Goal: Transaction & Acquisition: Purchase product/service

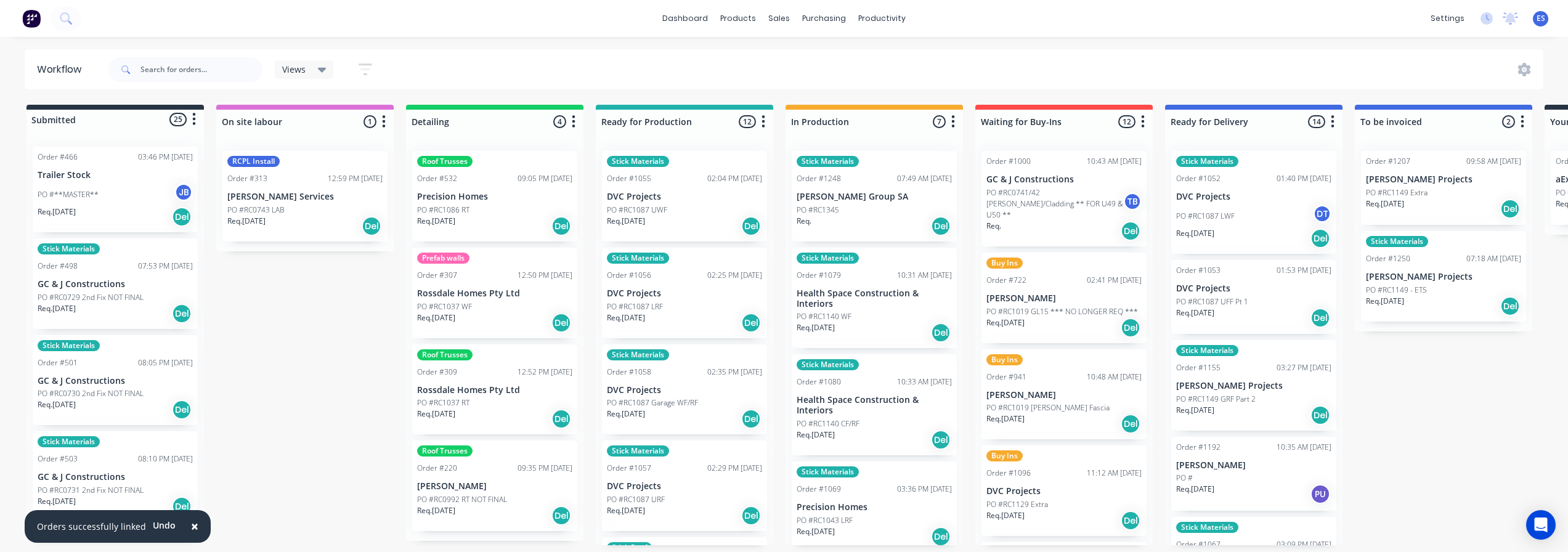
scroll to position [61, 0]
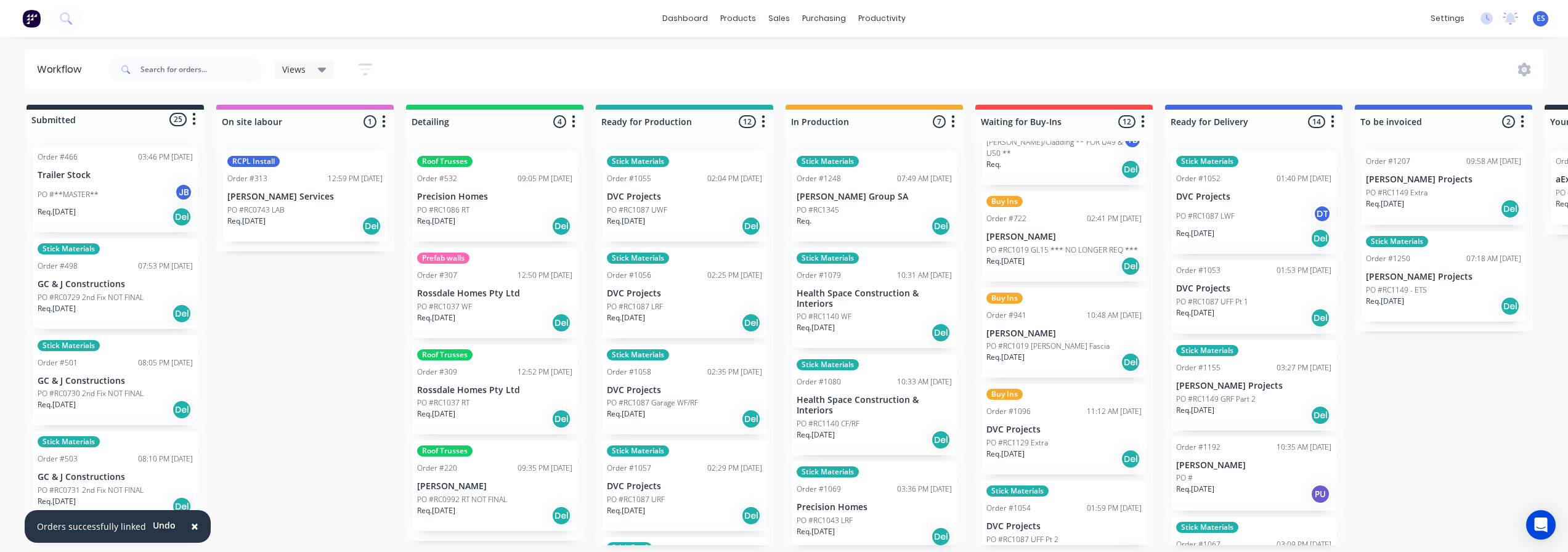
click at [1055, 424] on p "DVC Projects" at bounding box center [1064, 429] width 155 height 10
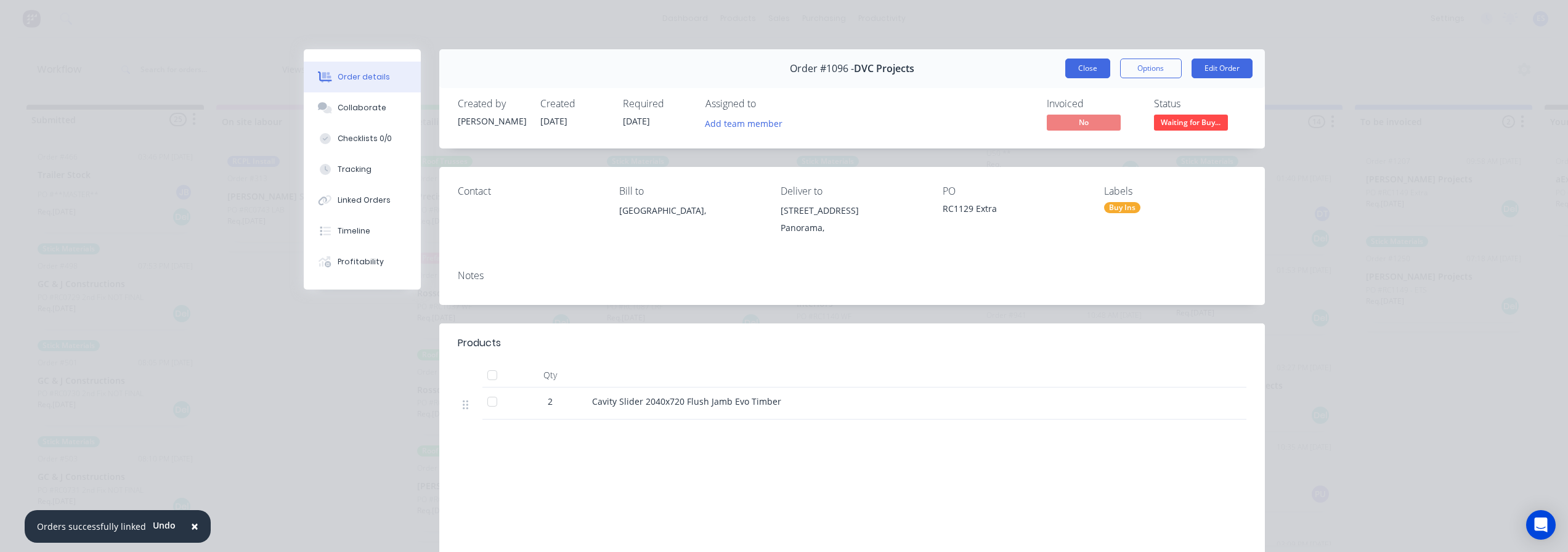
click at [1079, 67] on button "Close" at bounding box center [1088, 68] width 45 height 19
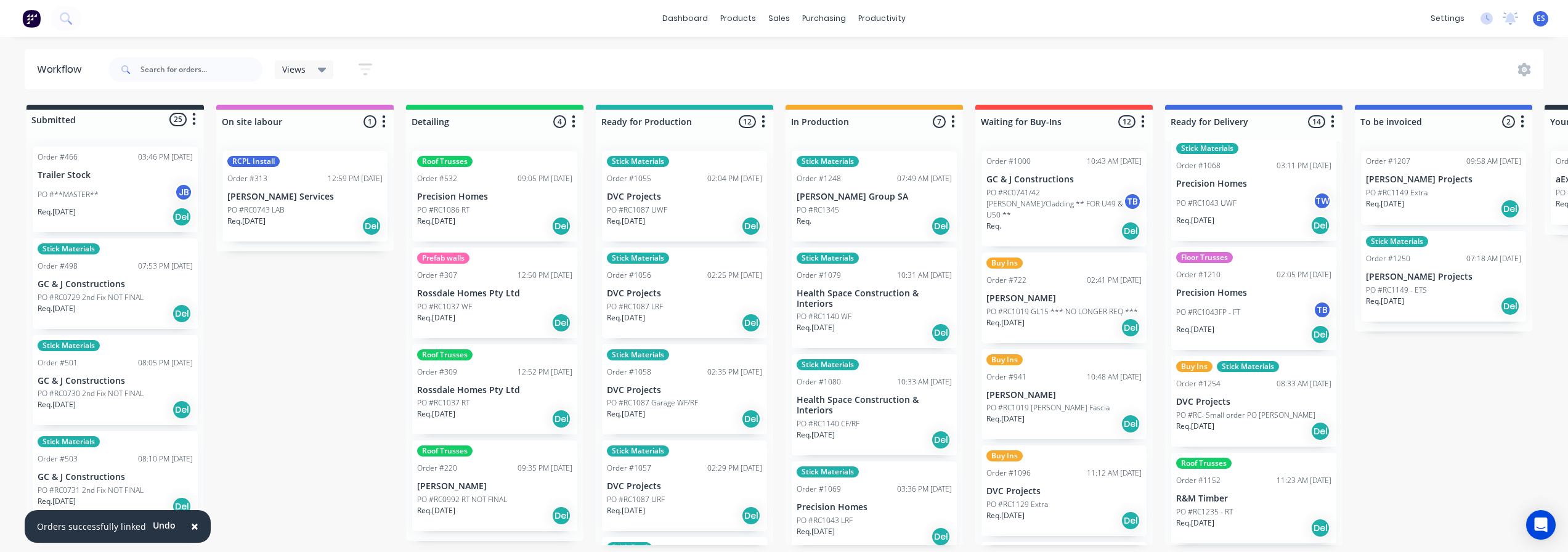
scroll to position [616, 0]
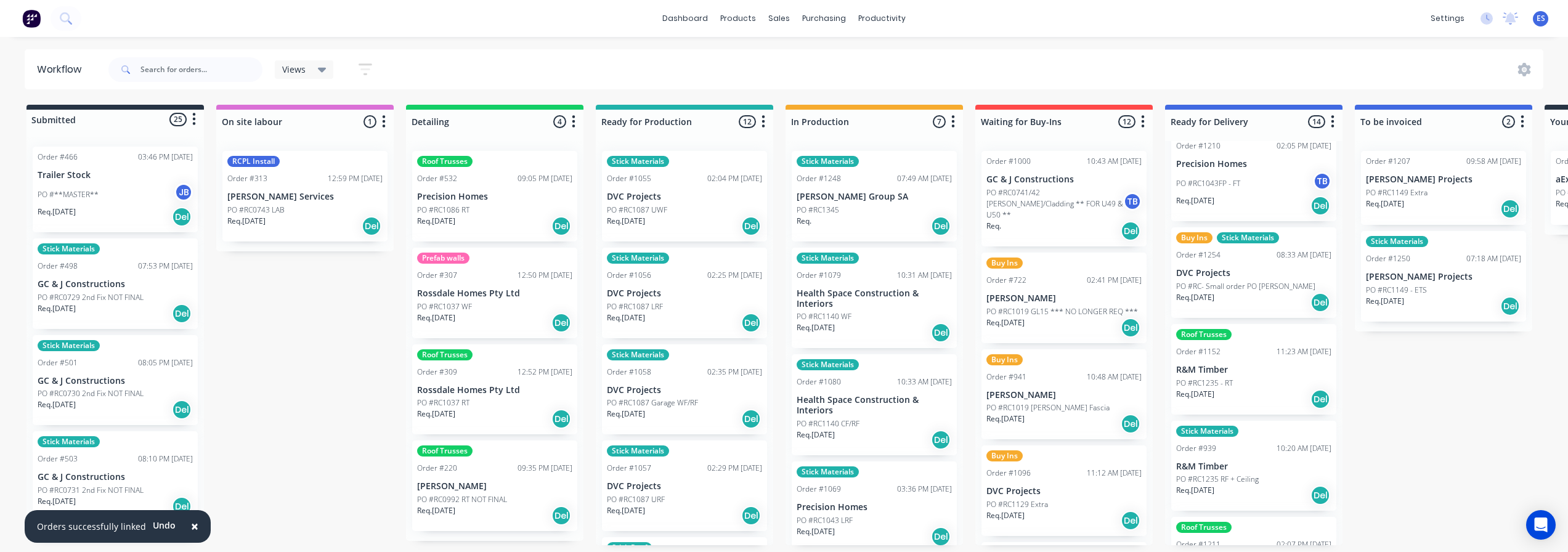
click at [1235, 269] on p "DVC Projects" at bounding box center [1253, 273] width 155 height 10
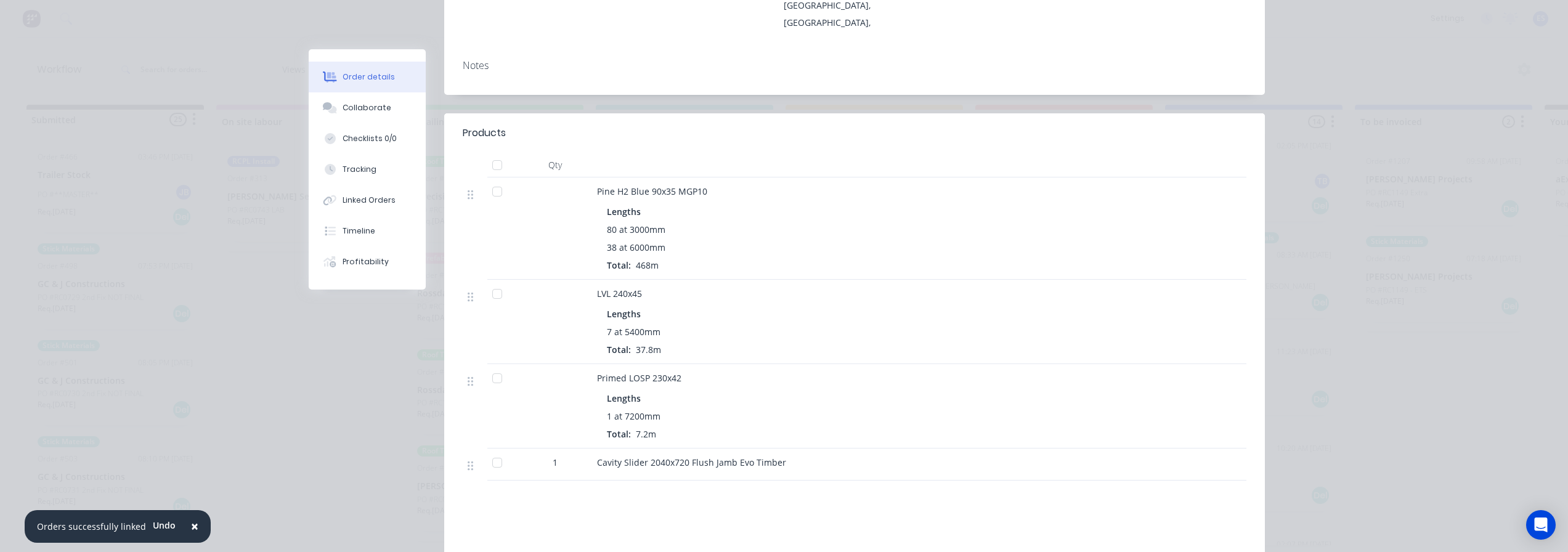
scroll to position [246, 0]
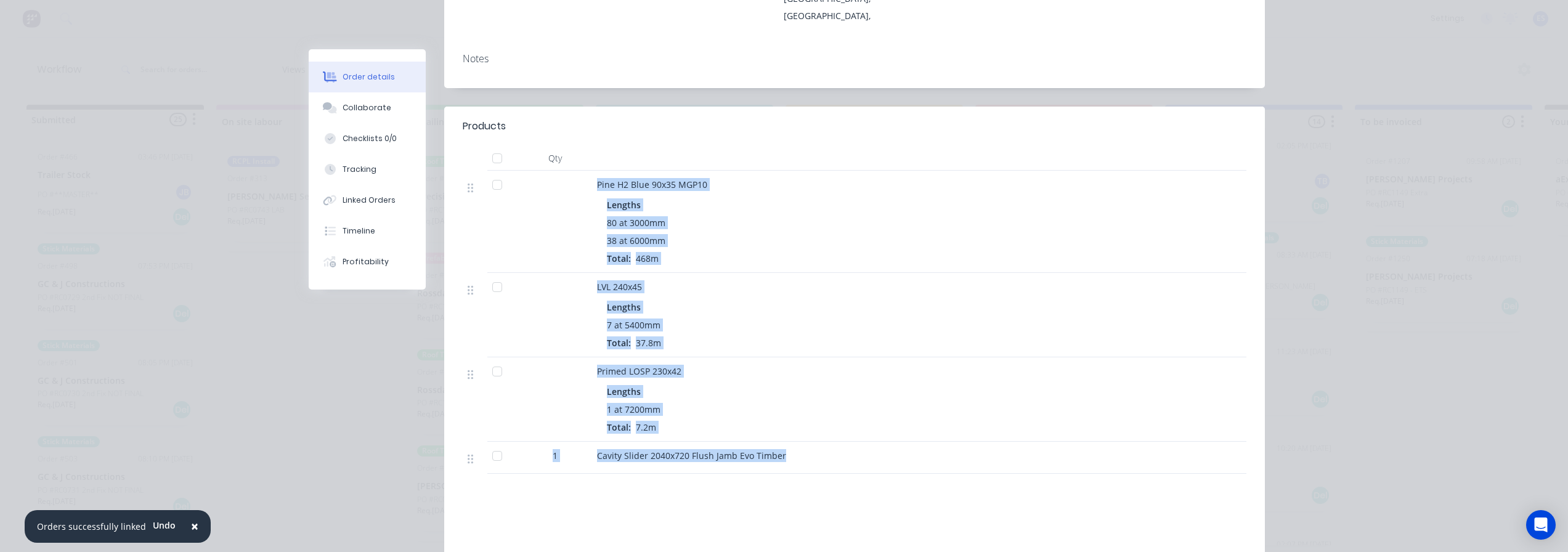
drag, startPoint x: 800, startPoint y: 436, endPoint x: 563, endPoint y: 192, distance: 340.2
click at [563, 192] on div "Pine H2 Blue 90x35 MGP10 Lengths 80 at 3000mm 38 at 6000mm Total: 468m LVL 240x…" at bounding box center [854, 322] width 784 height 303
copy div "Pine H2 Blue 90x35 MGP10 Lengths 80 at 3000mm 38 at 6000mm Total: 468m LVL 240x…"
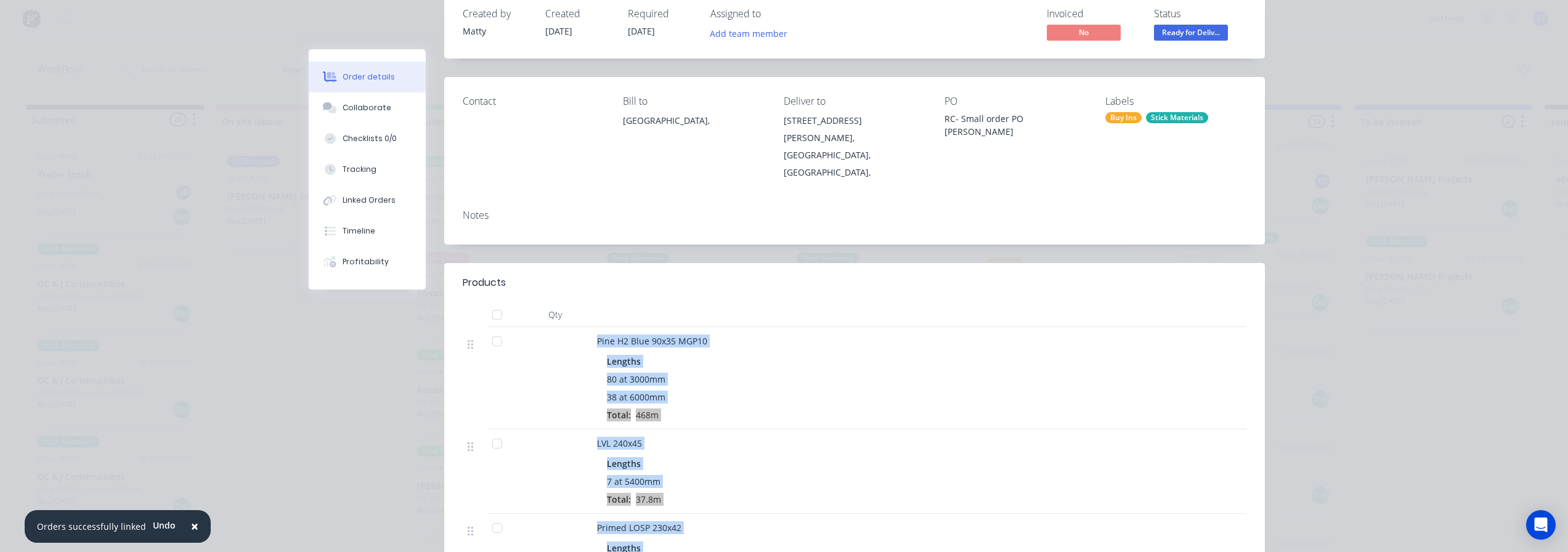
scroll to position [0, 0]
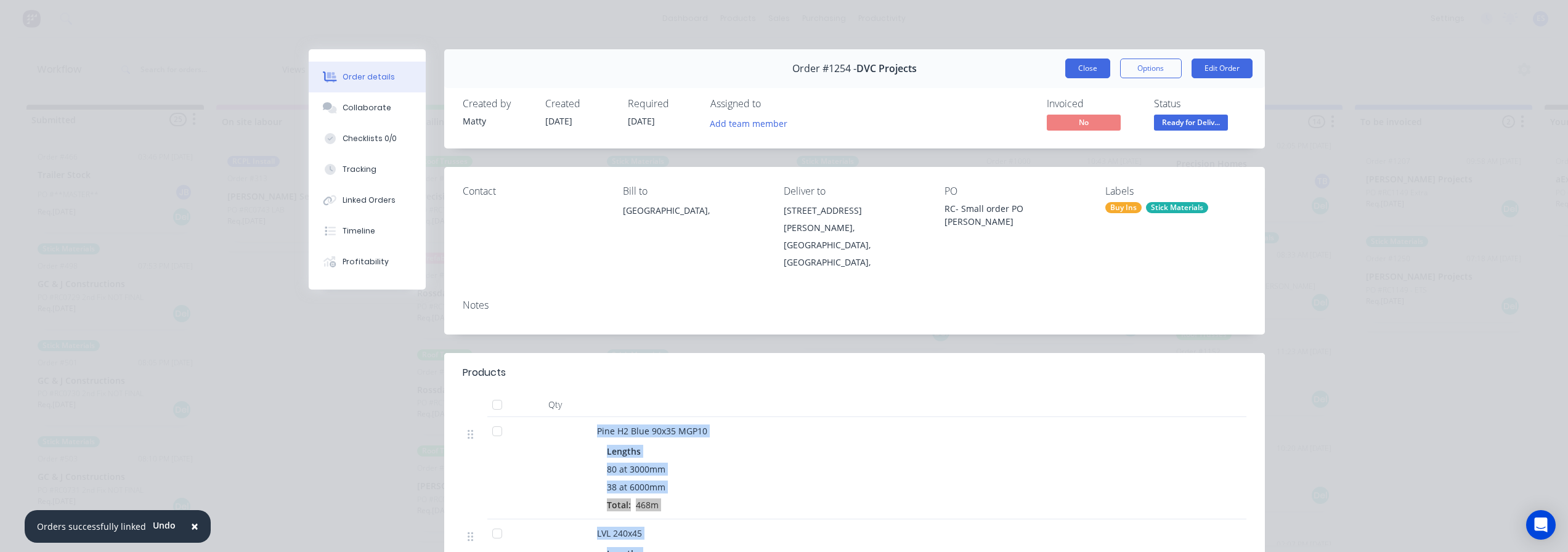
click at [1085, 59] on button "Close" at bounding box center [1088, 68] width 45 height 19
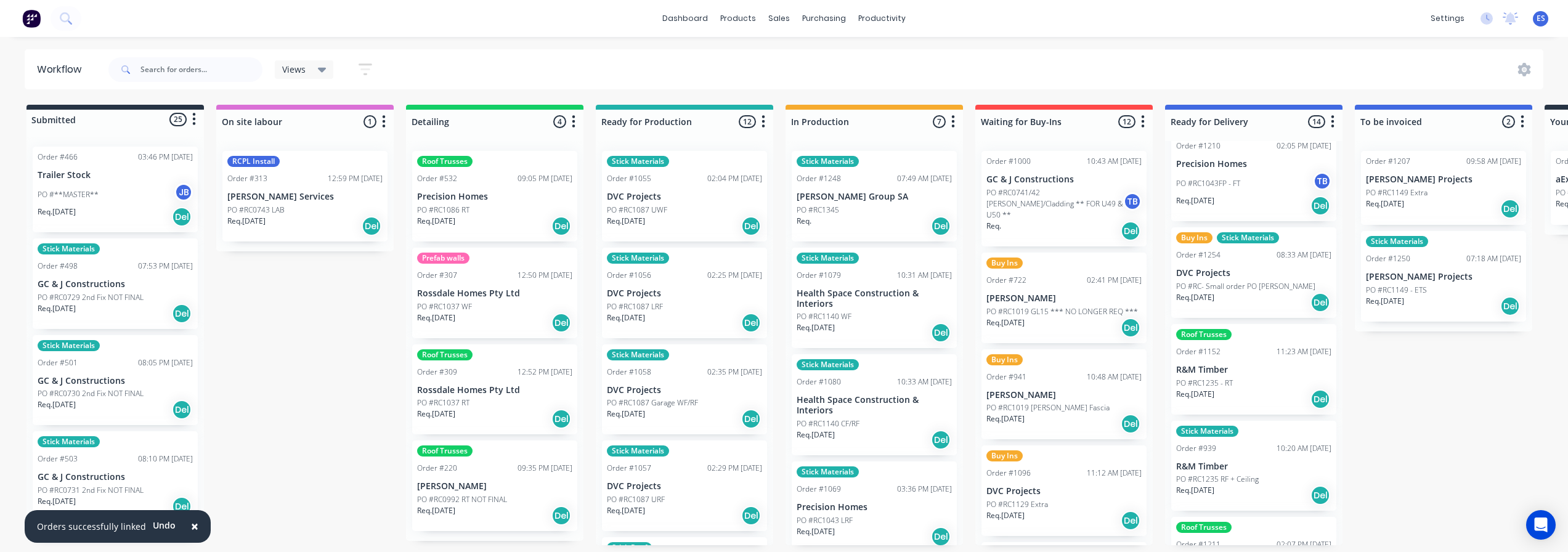
click at [862, 219] on div "Req. Del" at bounding box center [874, 226] width 155 height 21
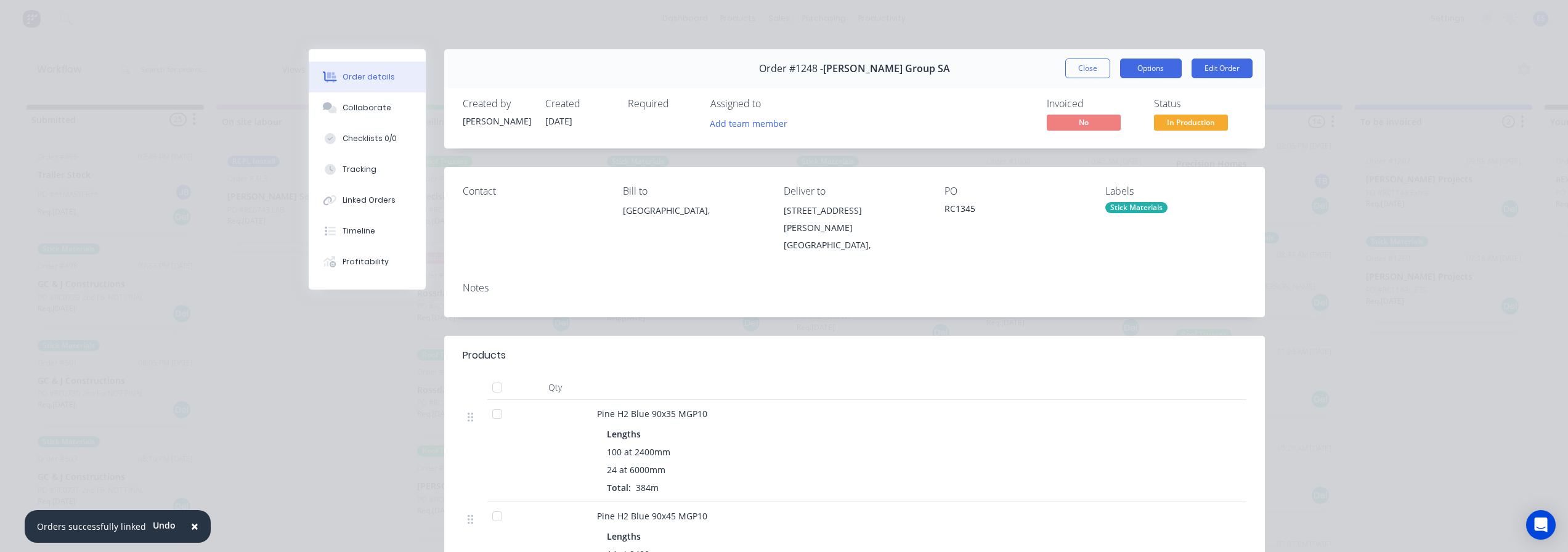
click at [1150, 69] on button "Options" at bounding box center [1151, 68] width 61 height 19
click at [1130, 154] on div "Delivery Docket" at bounding box center [1117, 149] width 107 height 18
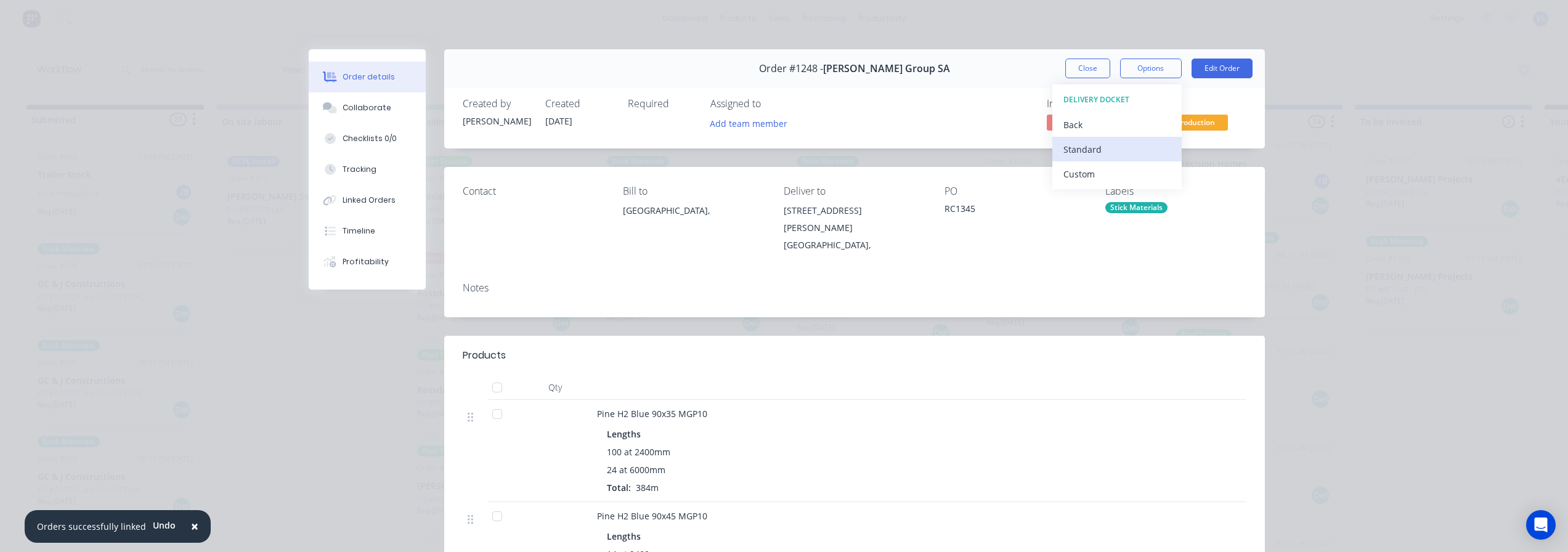
click at [1134, 151] on div "Standard" at bounding box center [1117, 149] width 107 height 18
click at [1084, 61] on button "Close" at bounding box center [1088, 68] width 45 height 19
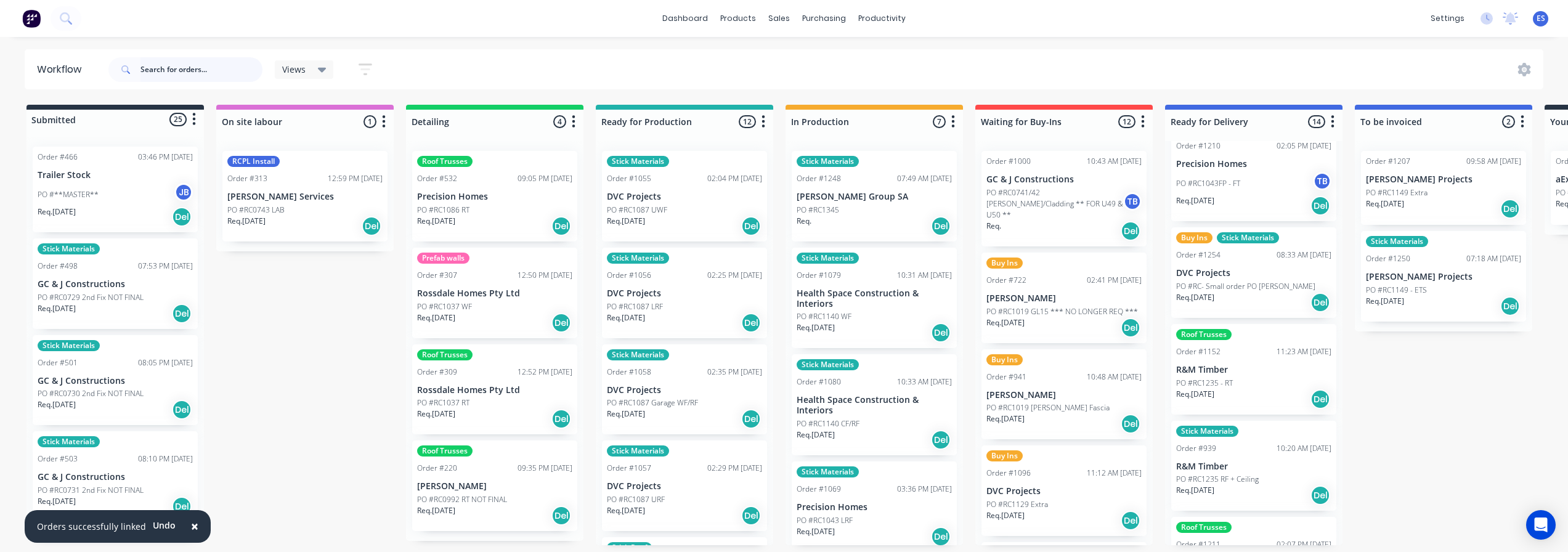
click at [165, 68] on input "text" at bounding box center [201, 69] width 122 height 25
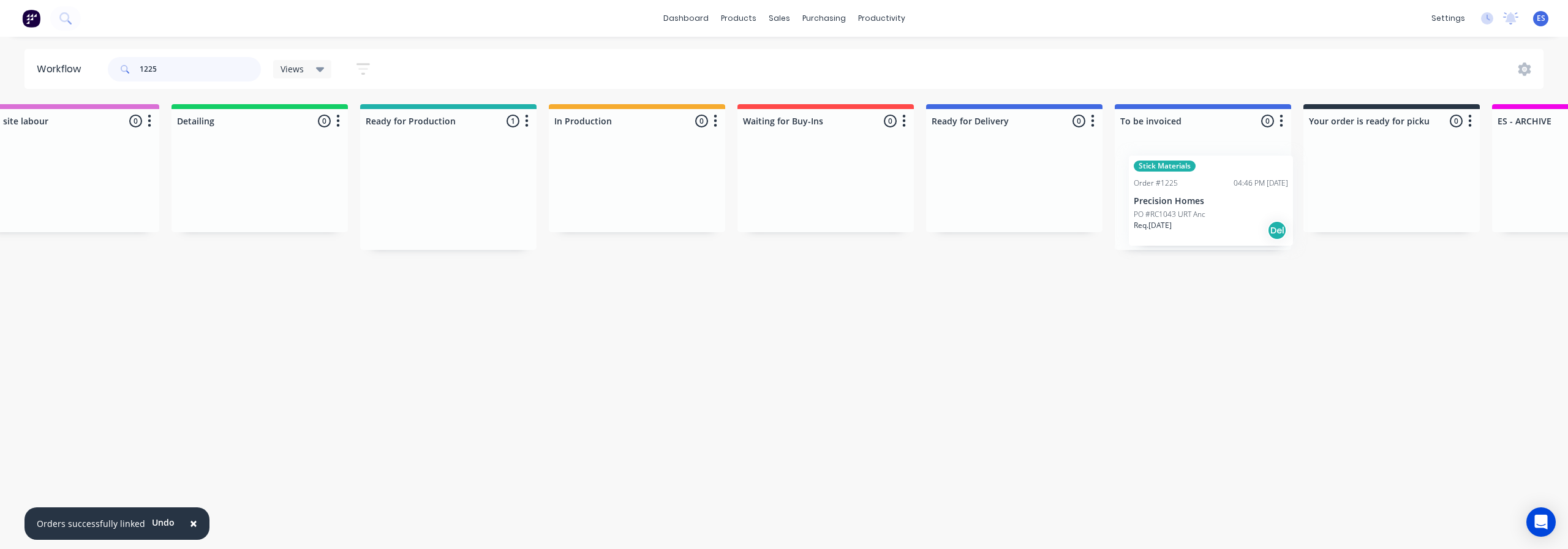
scroll to position [0, 233]
drag, startPoint x: 629, startPoint y: 201, endPoint x: 969, endPoint y: 202, distance: 340.0
click at [969, 202] on div "Submitted 0 Status colour #273444 hex #273444 Save Cancel Summaries Total order…" at bounding box center [867, 177] width 2220 height 146
click at [188, 77] on input "1225" at bounding box center [200, 69] width 121 height 25
type input "1"
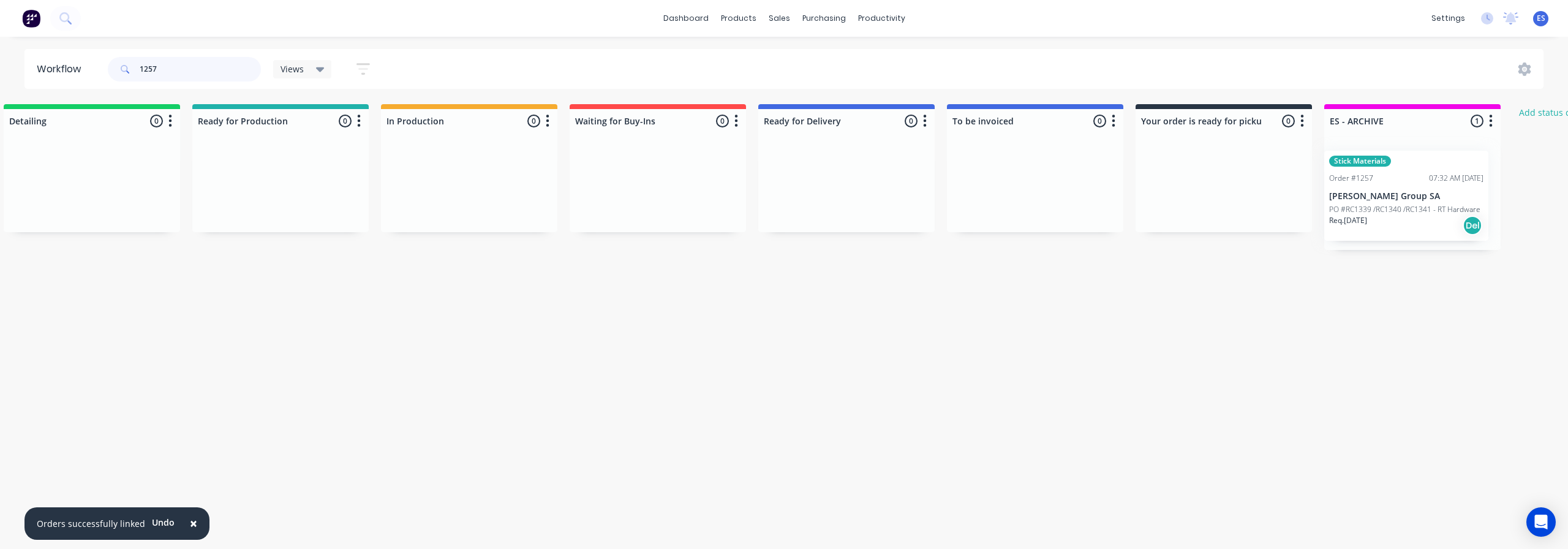
scroll to position [0, 401]
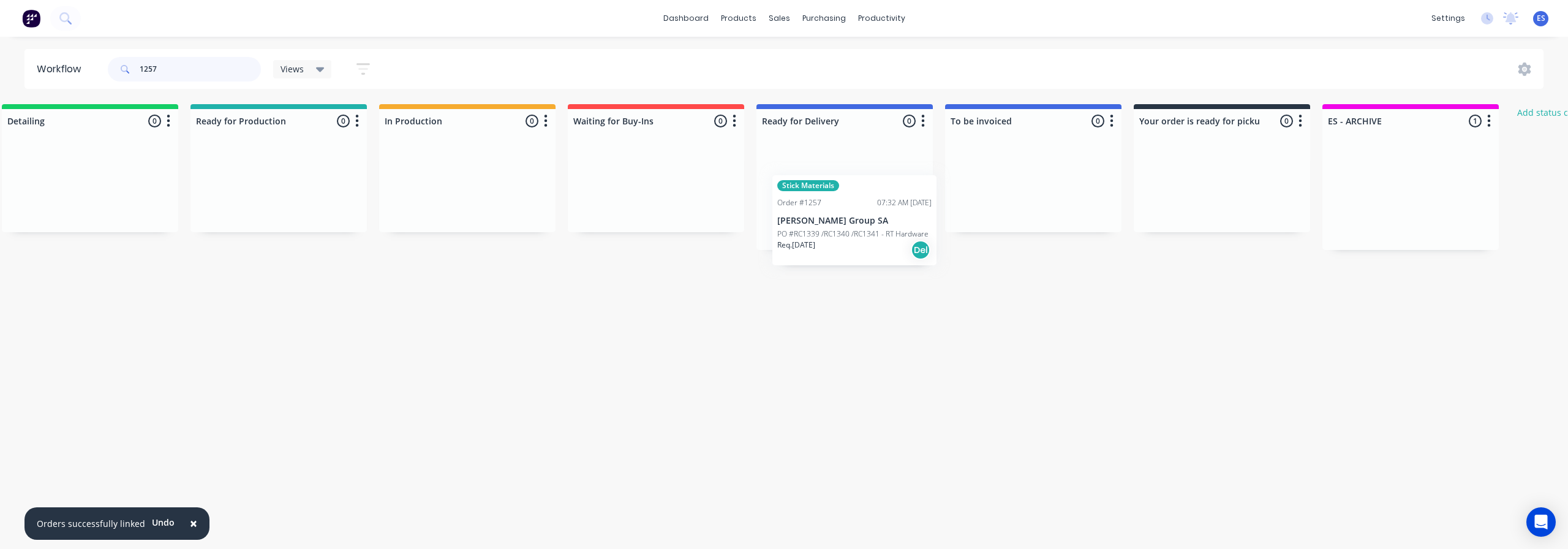
drag, startPoint x: 1413, startPoint y: 210, endPoint x: 839, endPoint y: 231, distance: 574.4
click at [839, 231] on div "Submitted 0 Status colour #273444 hex #273444 Save Cancel Summaries Total order…" at bounding box center [699, 177] width 2220 height 146
type input "1"
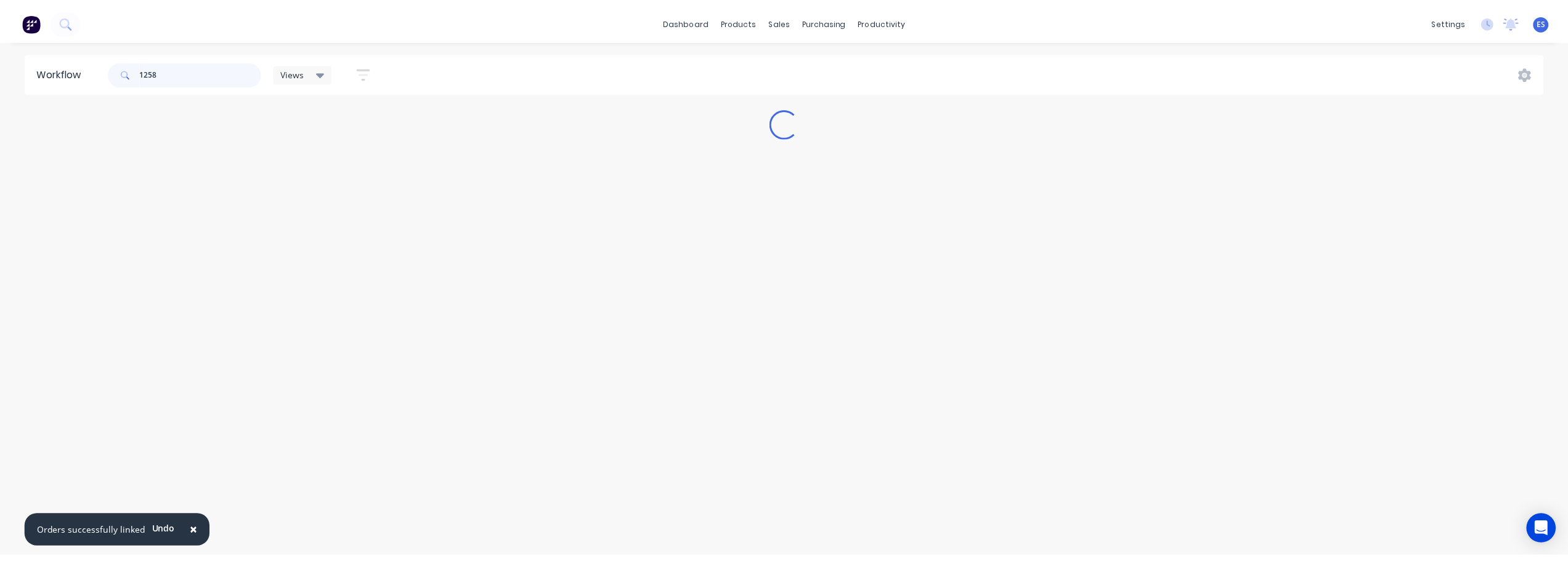
scroll to position [0, 0]
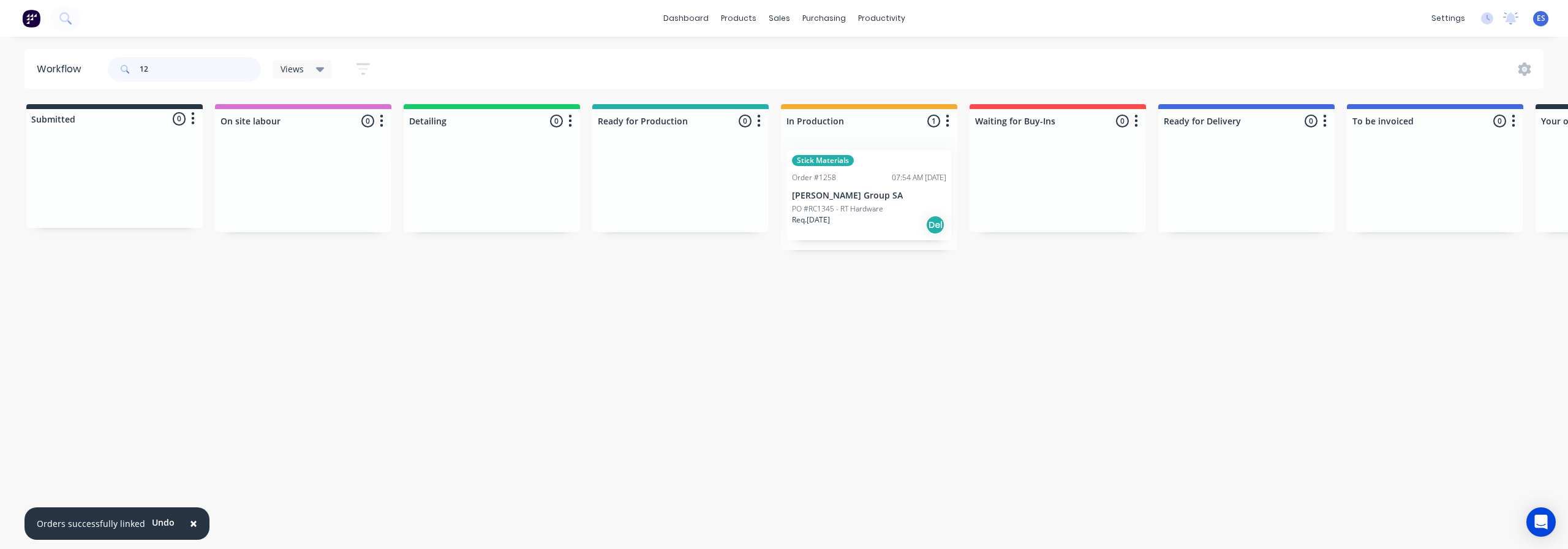
type input "1"
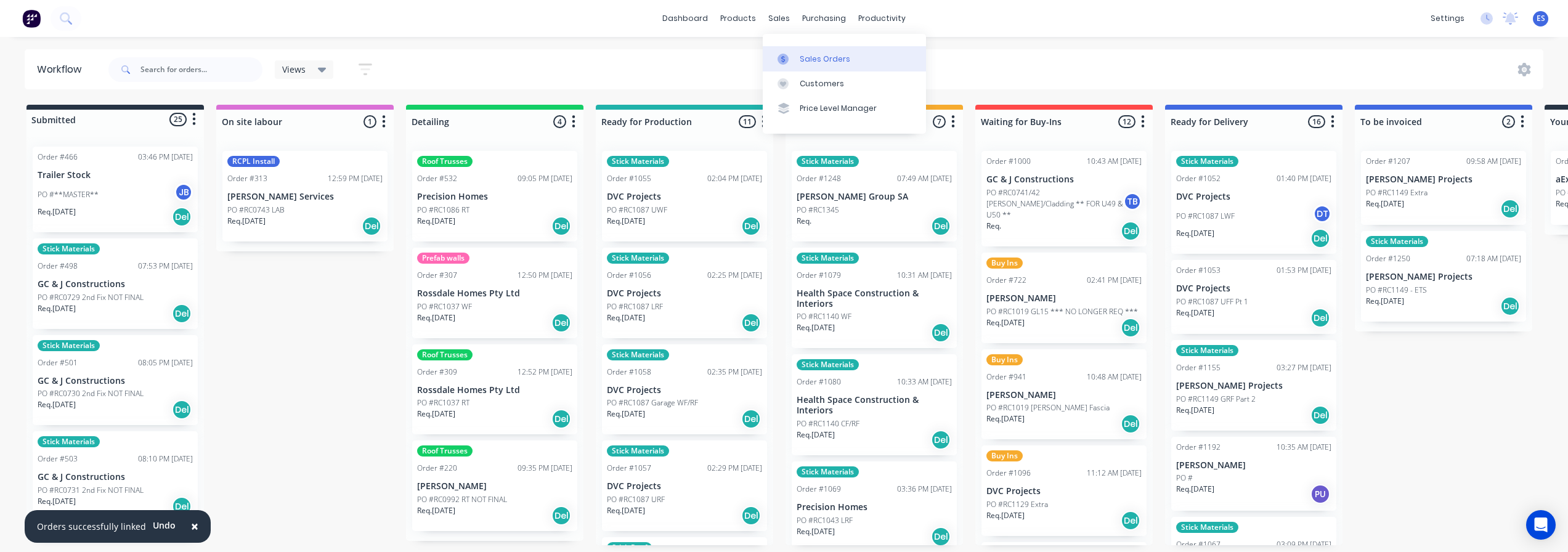
click at [812, 50] on link "Sales Orders" at bounding box center [845, 58] width 163 height 25
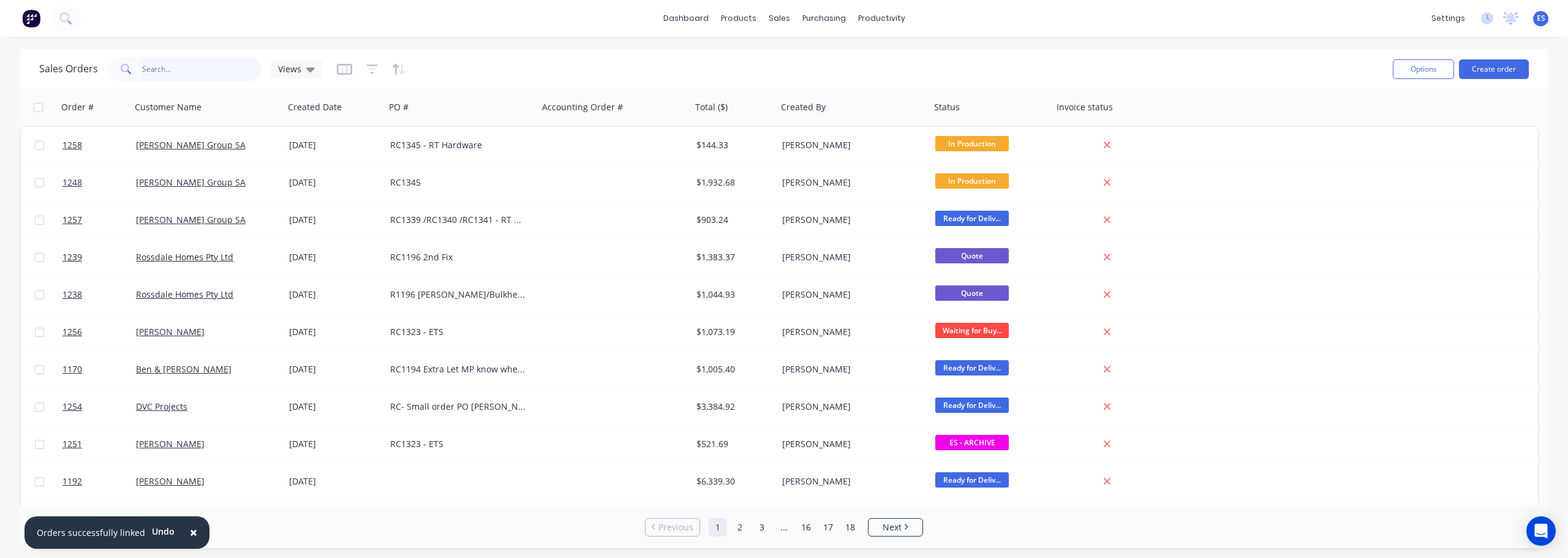
click at [184, 77] on input "text" at bounding box center [202, 69] width 119 height 25
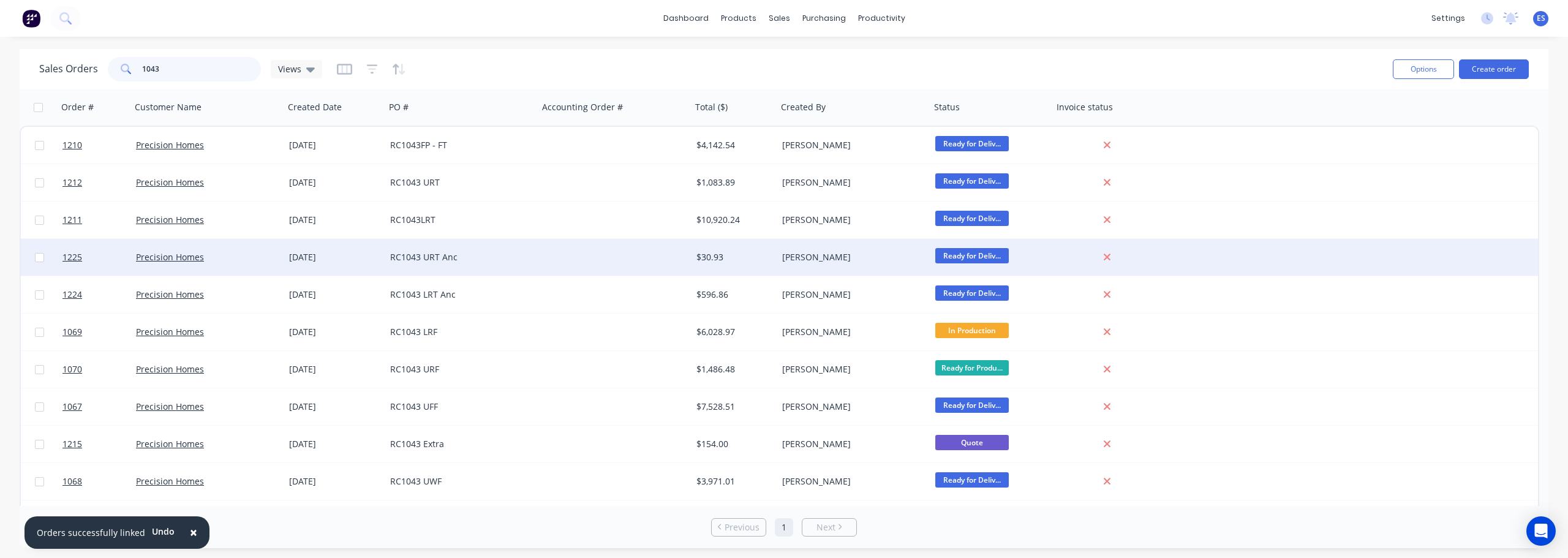
type input "1043"
click at [554, 247] on div at bounding box center [615, 257] width 153 height 37
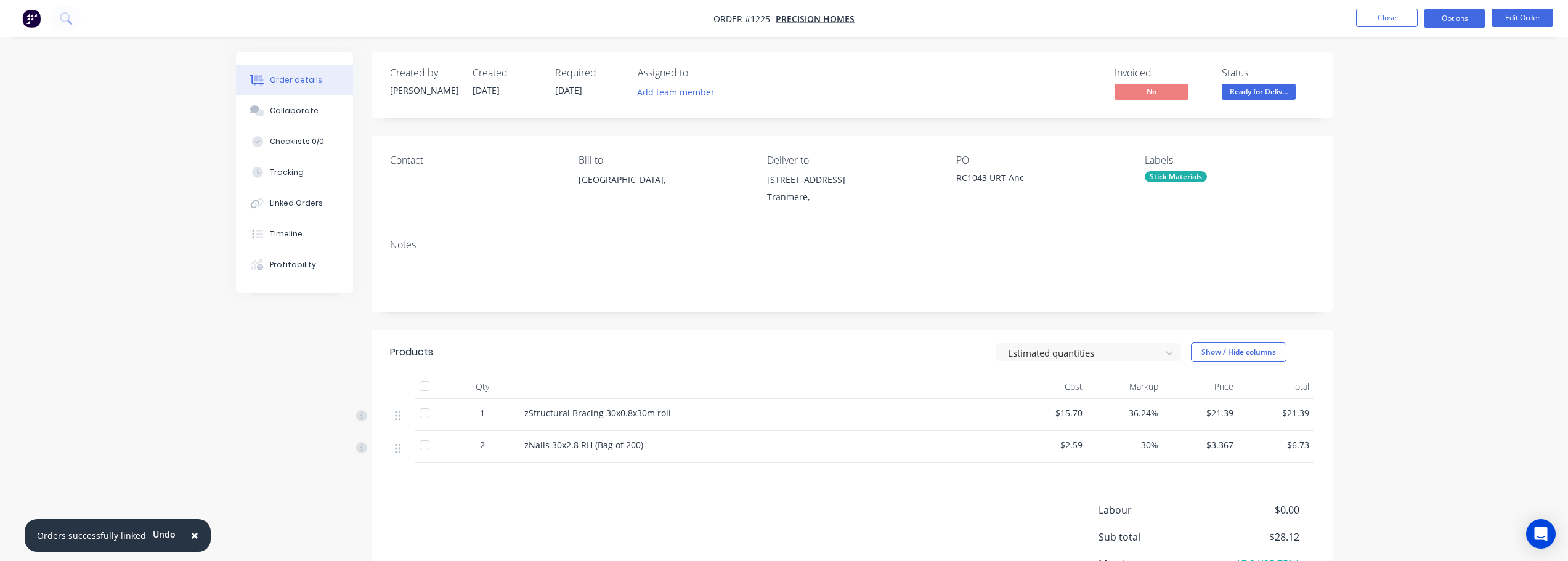
click at [1468, 21] on button "Options" at bounding box center [1455, 19] width 61 height 19
click at [1413, 300] on div "Duplicate" at bounding box center [1417, 297] width 113 height 18
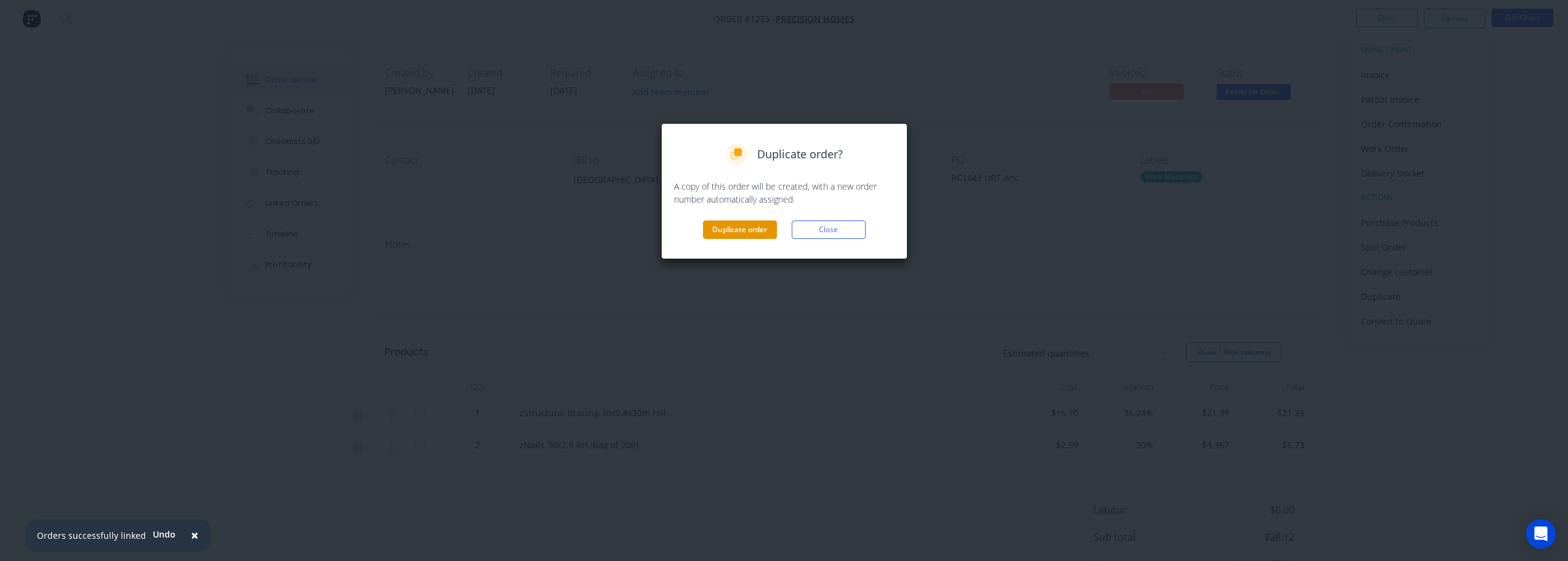
click at [739, 233] on button "Duplicate order" at bounding box center [740, 229] width 74 height 19
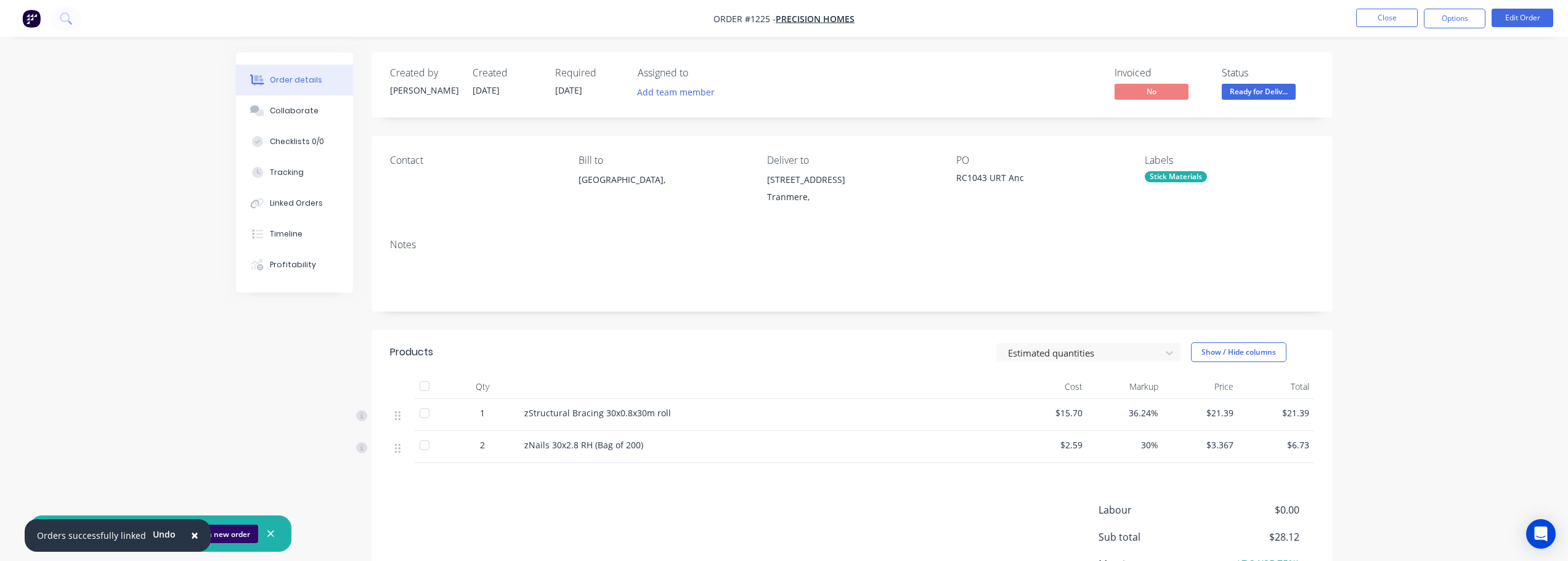
click at [242, 531] on button "Open new order" at bounding box center [222, 533] width 73 height 19
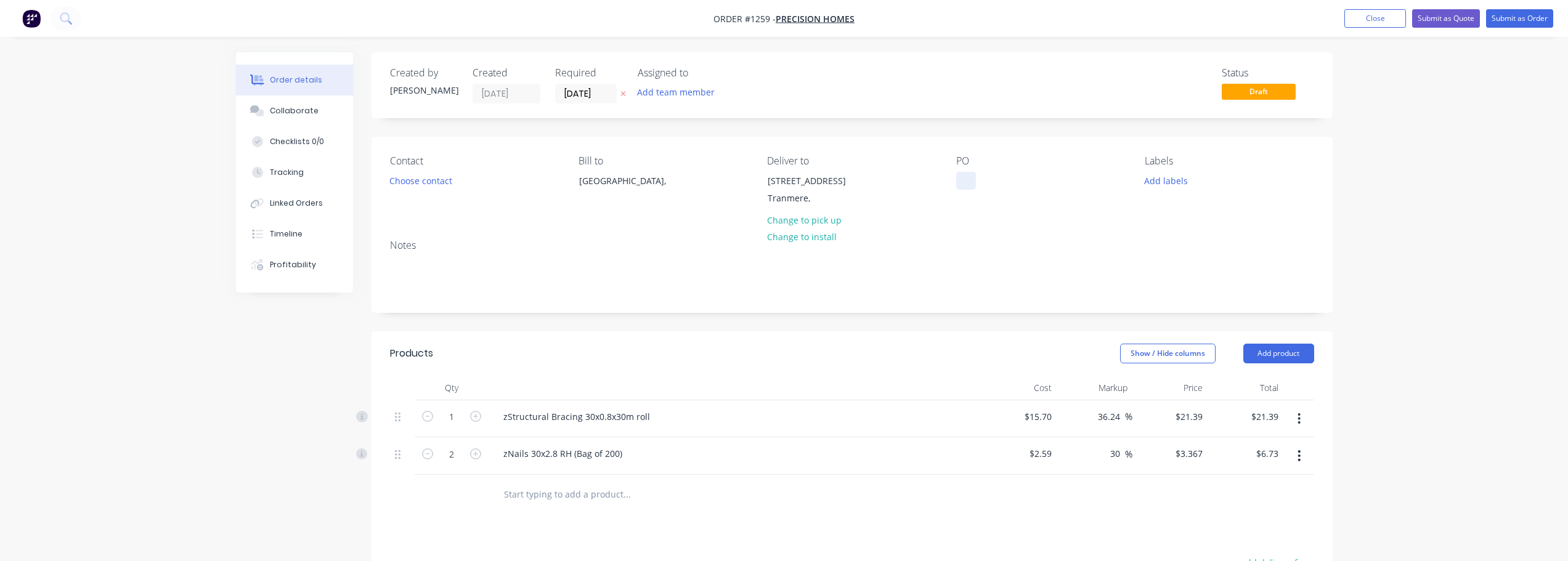
click at [962, 184] on div at bounding box center [966, 181] width 19 height 18
click at [1145, 181] on button "Add labels" at bounding box center [1166, 180] width 57 height 16
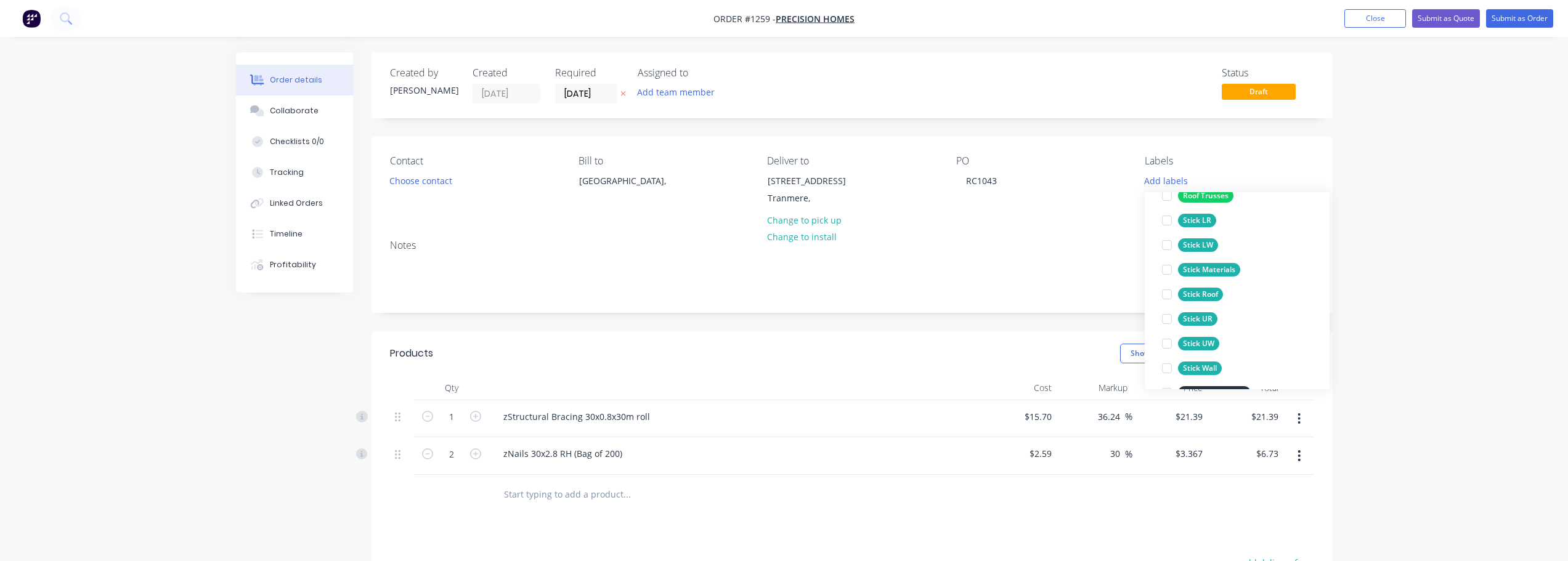
scroll to position [369, 0]
click at [1252, 240] on div "Stick Materials edit" at bounding box center [1237, 241] width 160 height 25
click at [1169, 239] on div at bounding box center [1167, 241] width 25 height 25
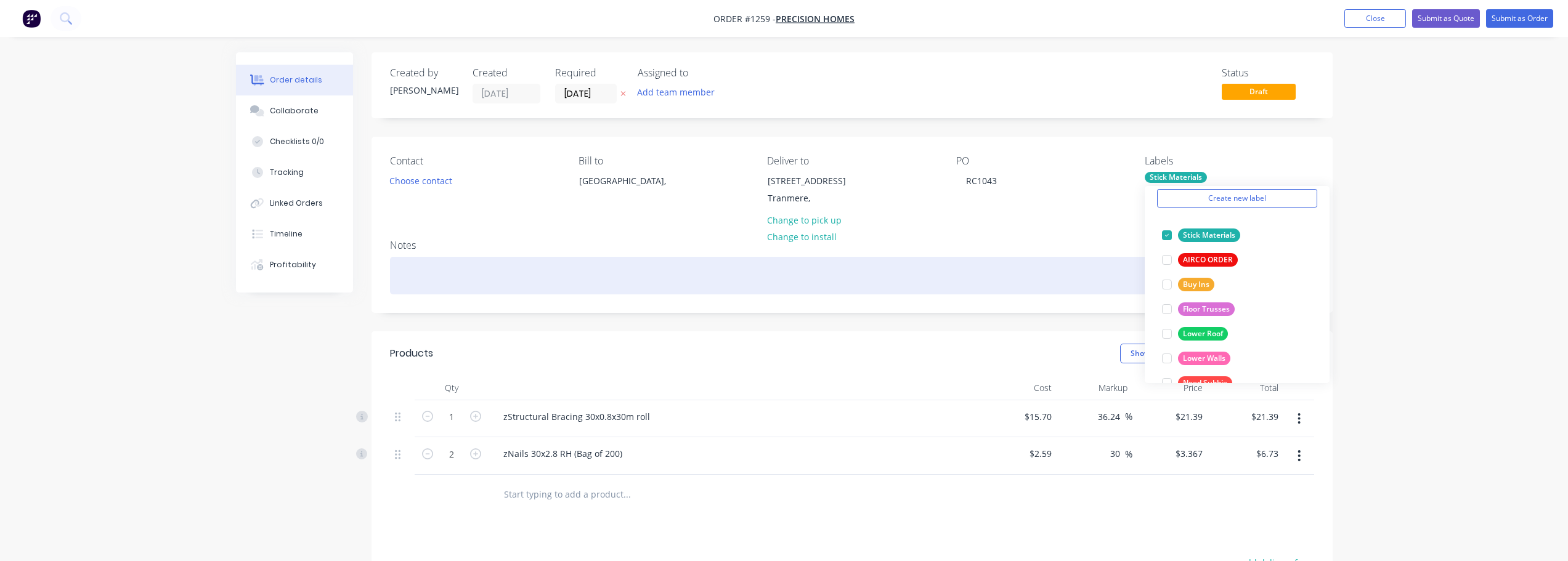
click at [462, 281] on div at bounding box center [851, 276] width 924 height 37
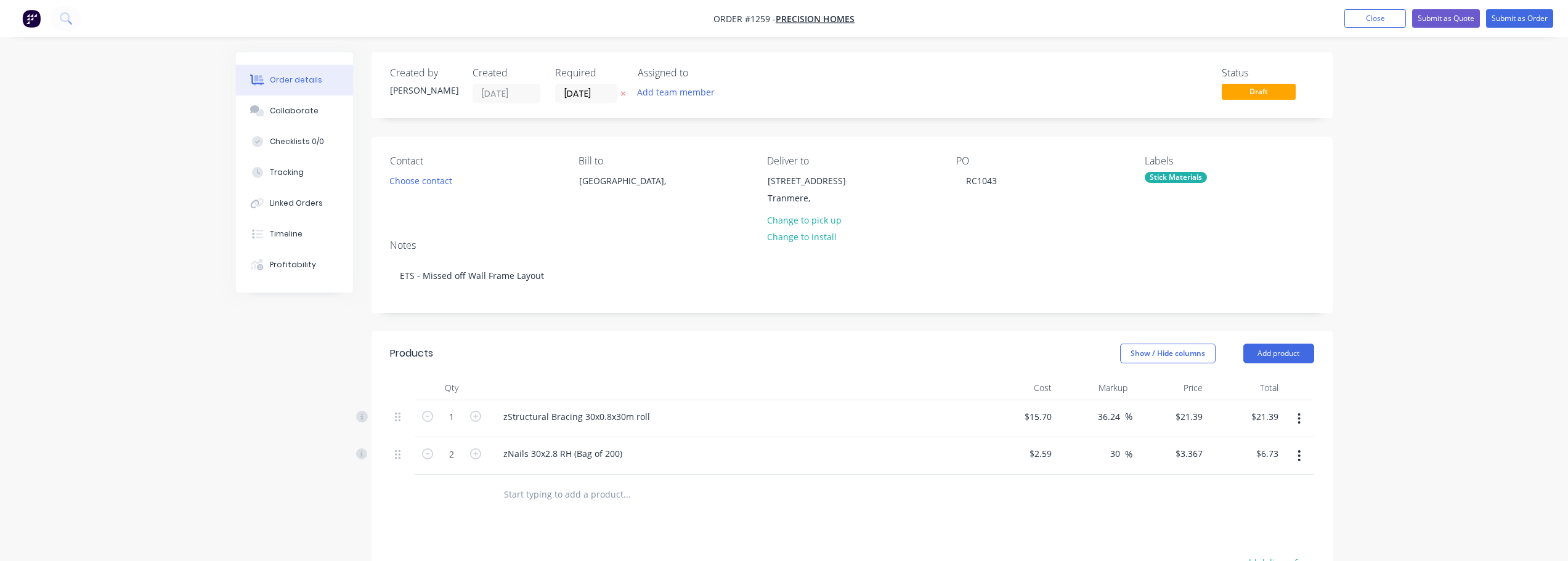
click at [1297, 424] on button "button" at bounding box center [1299, 419] width 29 height 22
drag, startPoint x: 1242, startPoint y: 530, endPoint x: 1268, endPoint y: 503, distance: 37.5
click at [1244, 524] on div "Delete" at bounding box center [1255, 525] width 95 height 18
click at [1301, 417] on icon "button" at bounding box center [1299, 419] width 3 height 13
click at [1232, 523] on div "Delete" at bounding box center [1255, 525] width 95 height 18
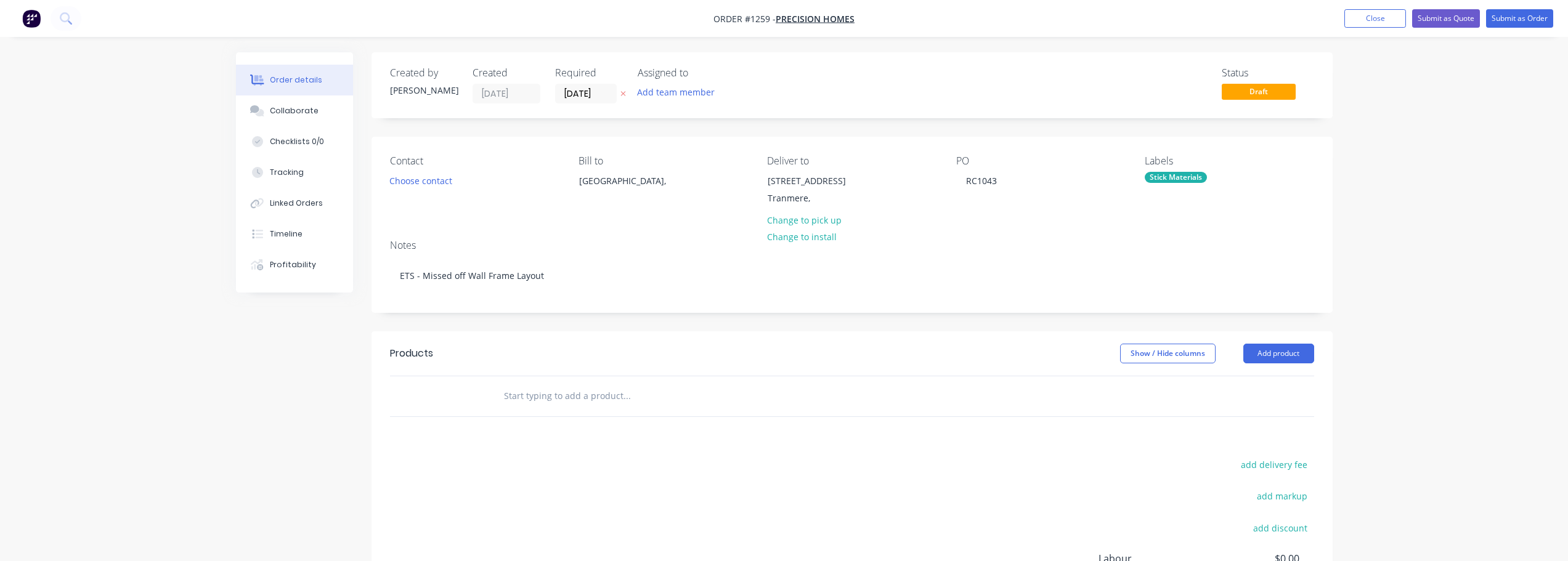
click at [569, 402] on input "text" at bounding box center [627, 395] width 247 height 25
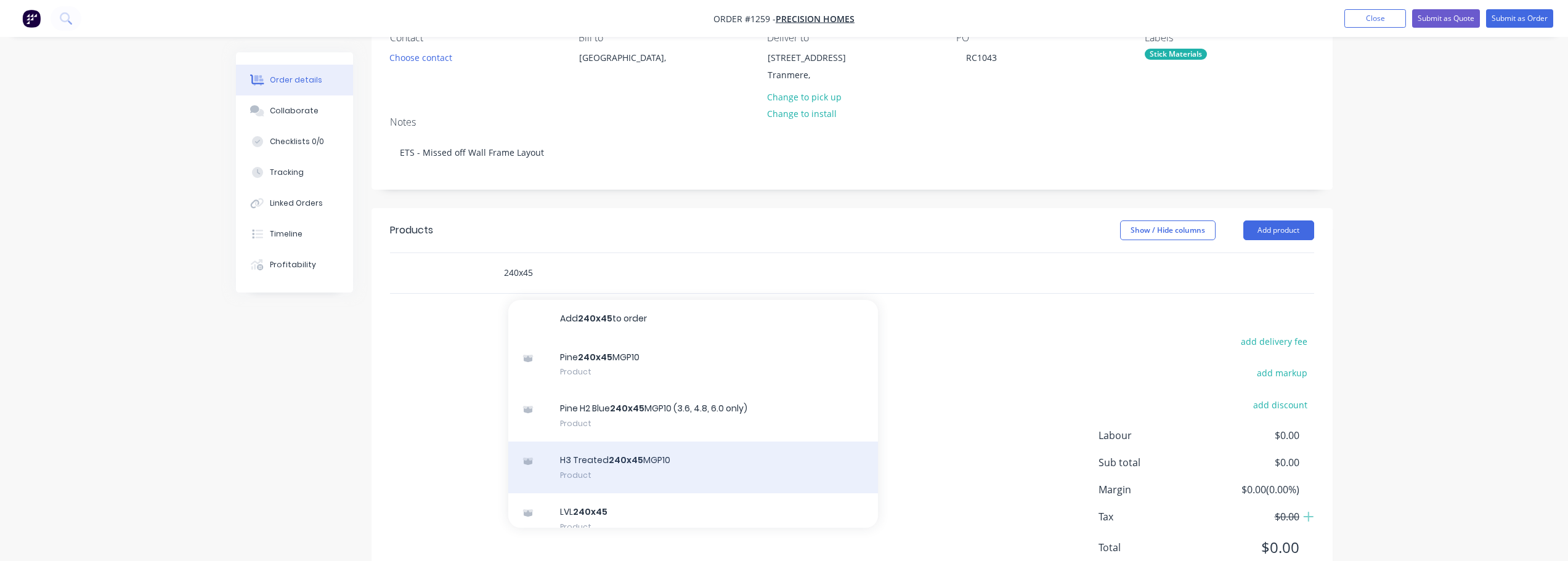
scroll to position [0, 0]
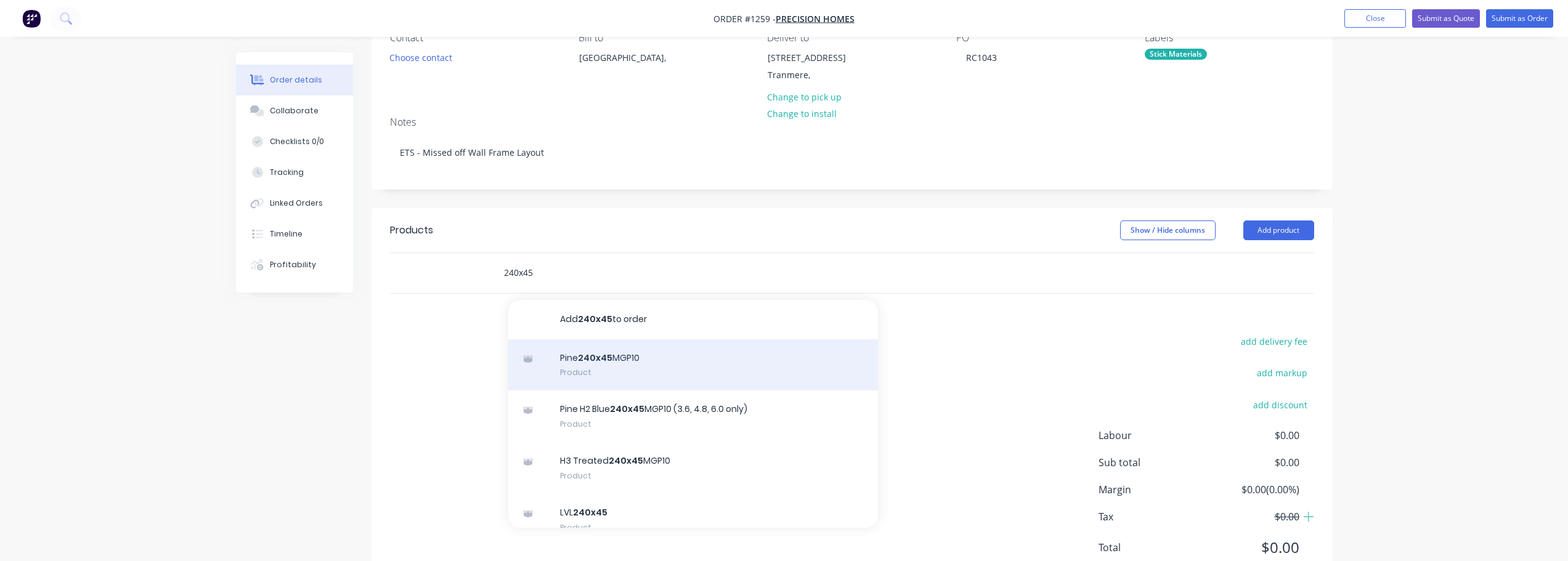
type input "240x45"
click at [611, 362] on div "Pine 240x45 MGP10 Product" at bounding box center [693, 365] width 370 height 52
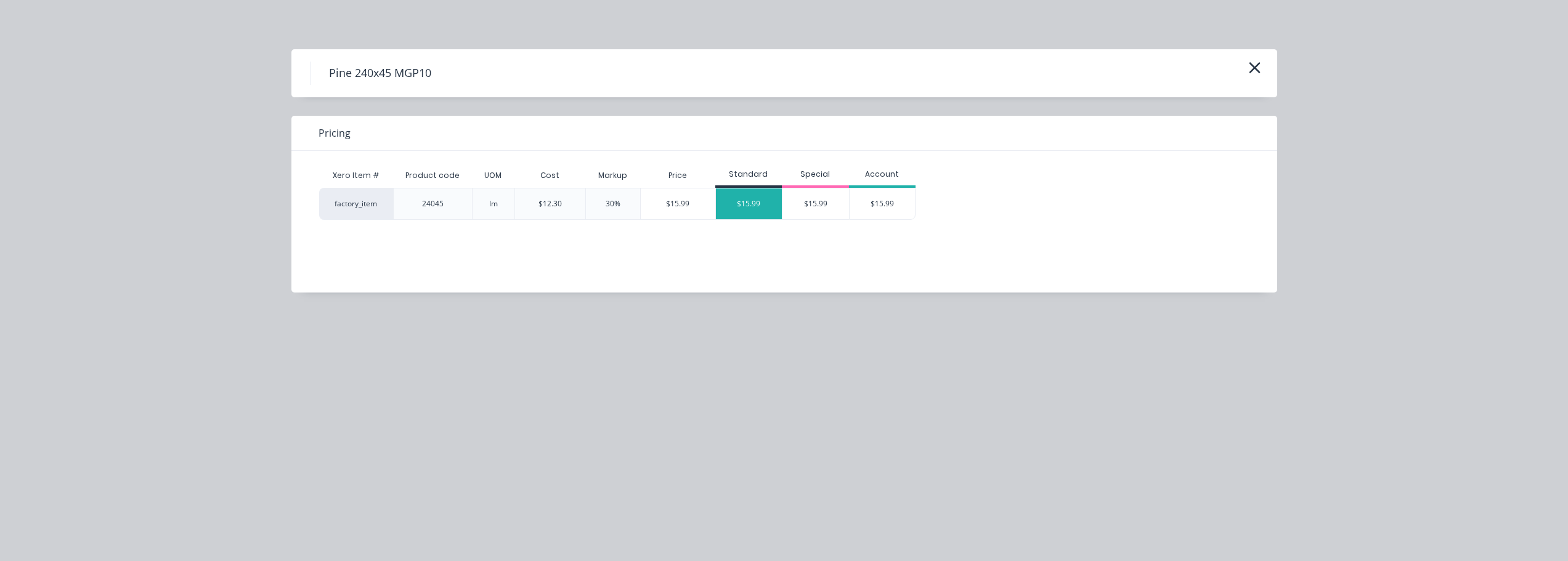
click at [731, 206] on div "$15.99" at bounding box center [749, 204] width 67 height 31
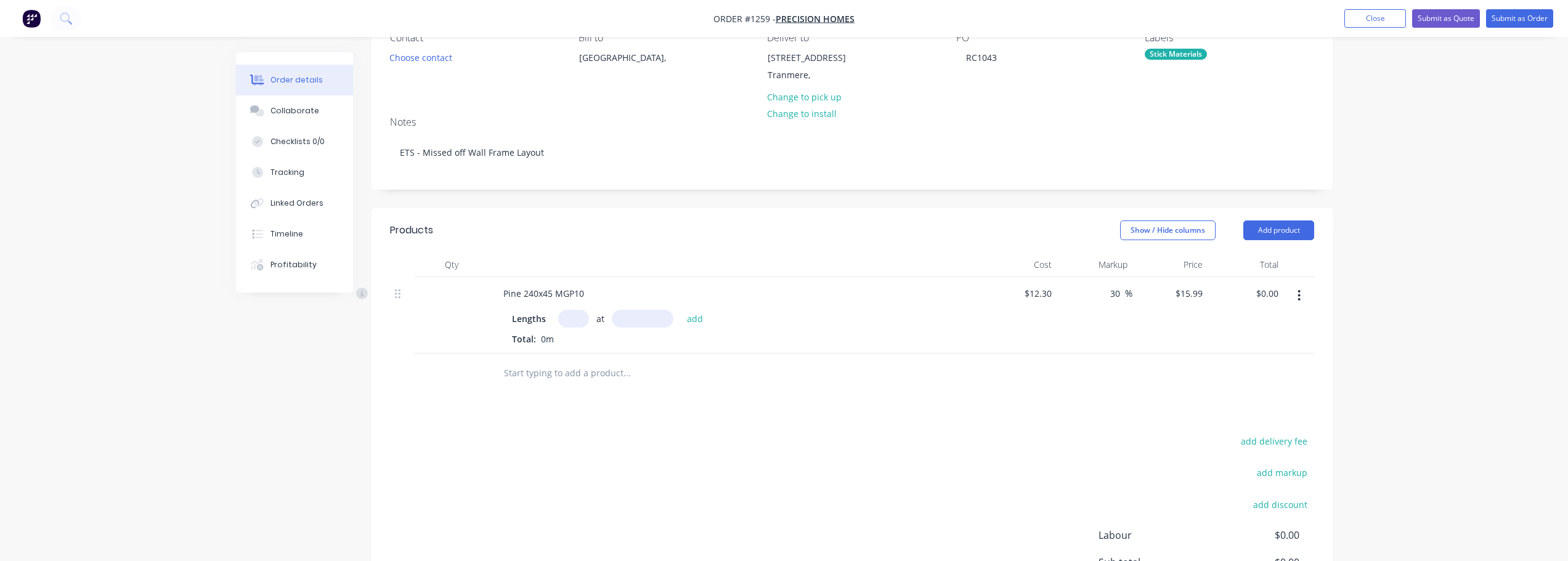
click at [573, 319] on input "text" at bounding box center [573, 319] width 31 height 18
type input "1"
type input "2700"
click at [681, 310] on button "add" at bounding box center [695, 318] width 29 height 16
type input "$43.17"
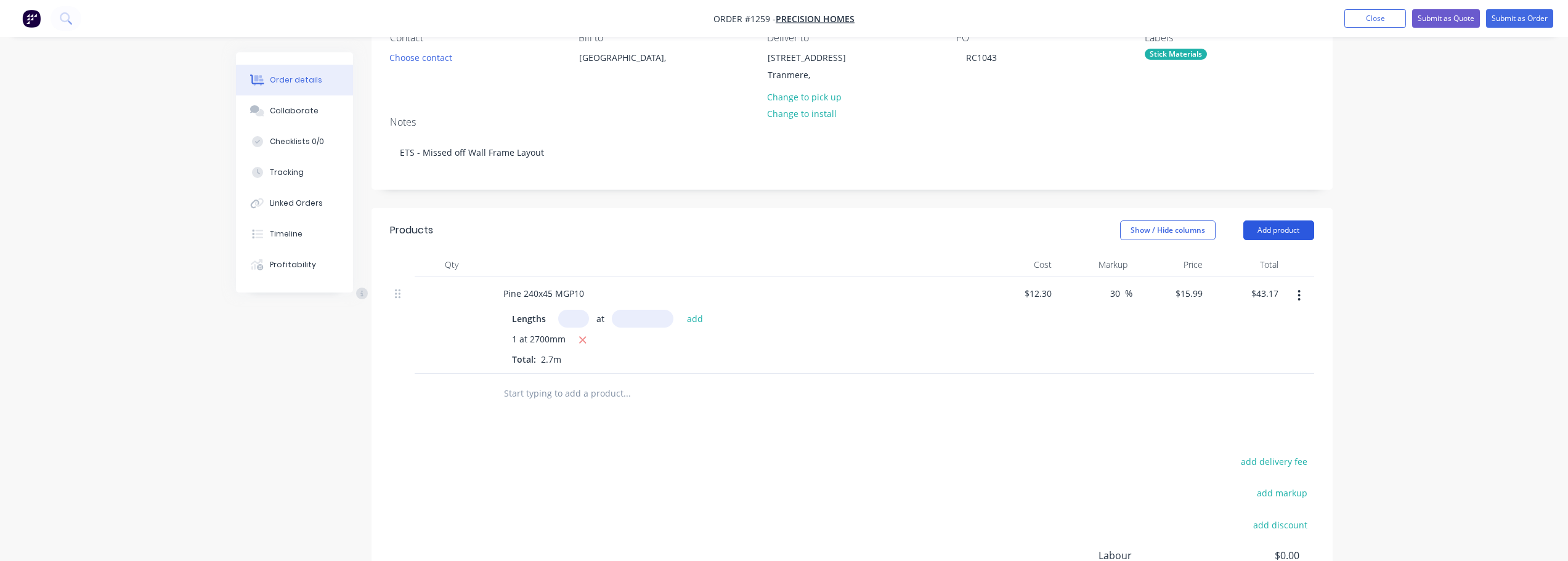
click at [1294, 225] on button "Add product" at bounding box center [1279, 230] width 71 height 19
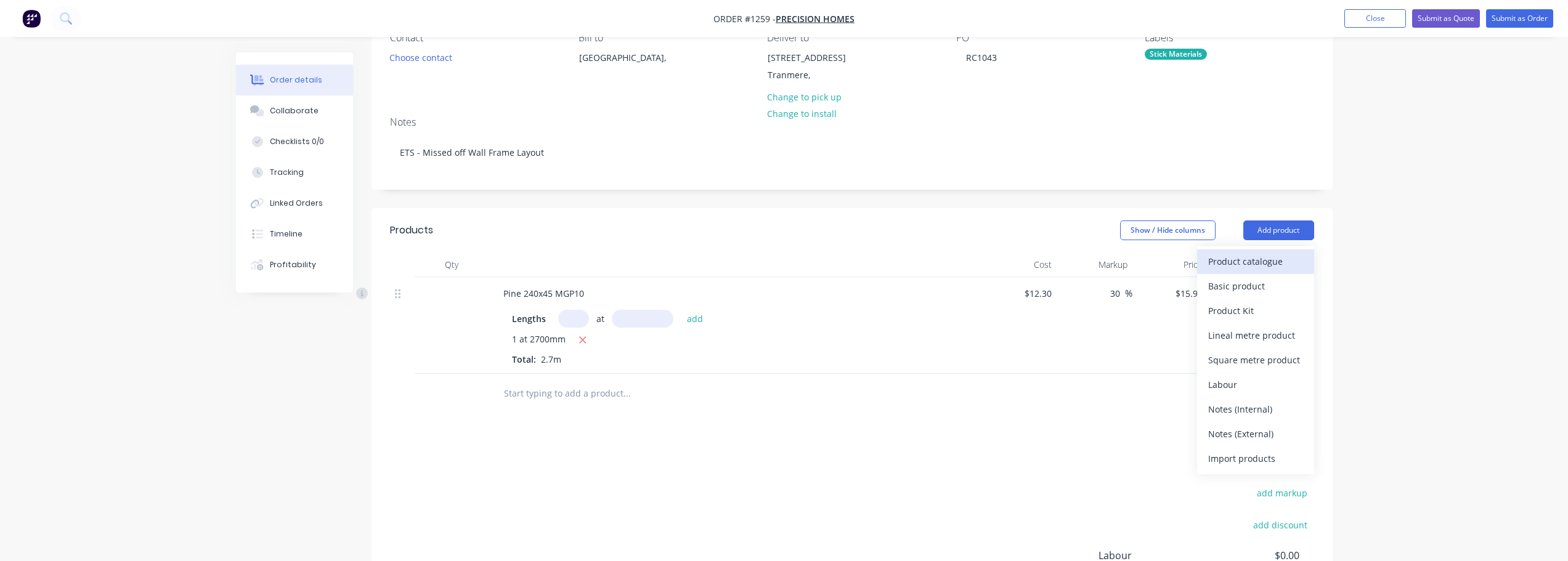
click at [1279, 264] on div "Product catalogue" at bounding box center [1255, 261] width 95 height 18
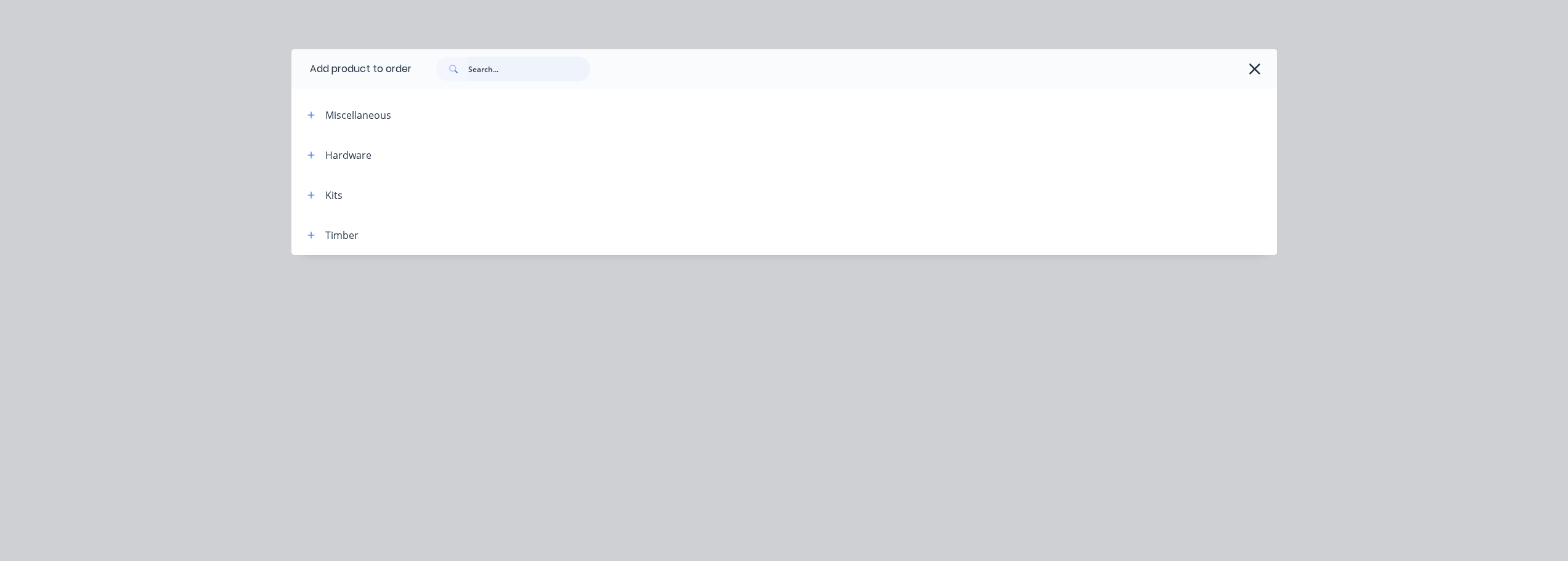
click at [510, 74] on input "text" at bounding box center [529, 69] width 122 height 25
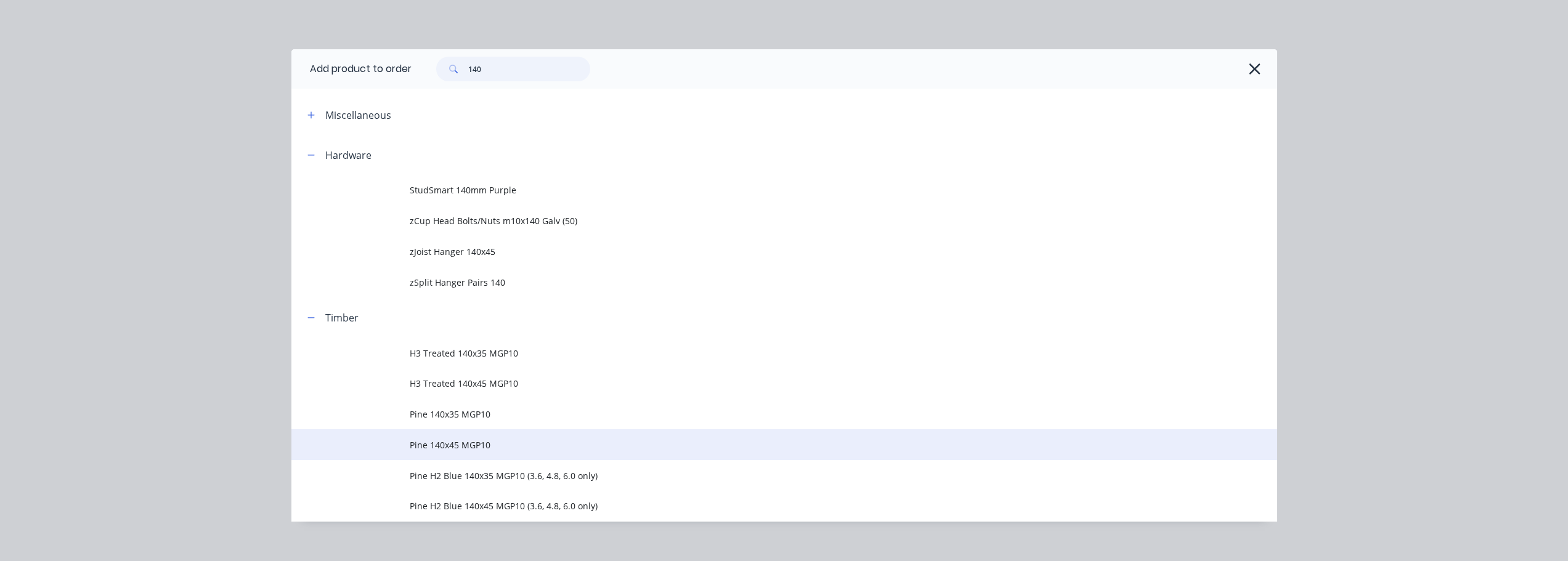
type input "140"
click at [458, 444] on span "Pine 140x45 MGP10" at bounding box center [757, 444] width 694 height 13
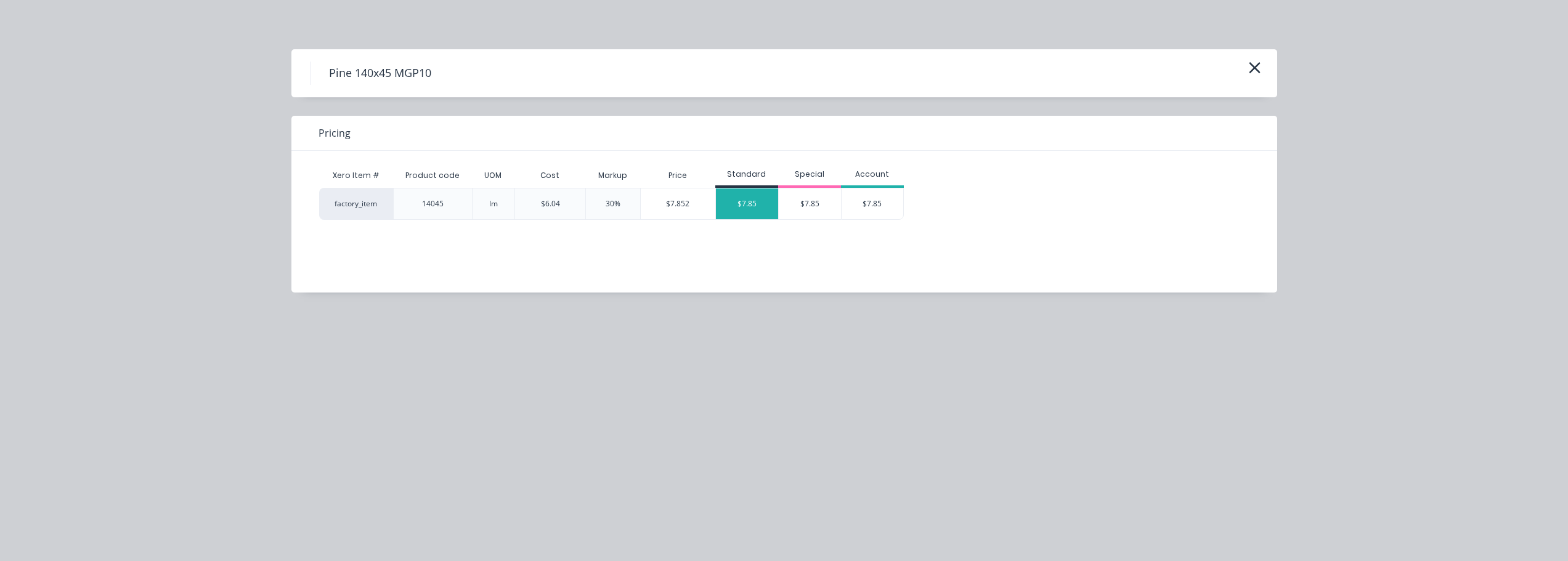
click at [744, 216] on div "$7.85" at bounding box center [747, 204] width 62 height 31
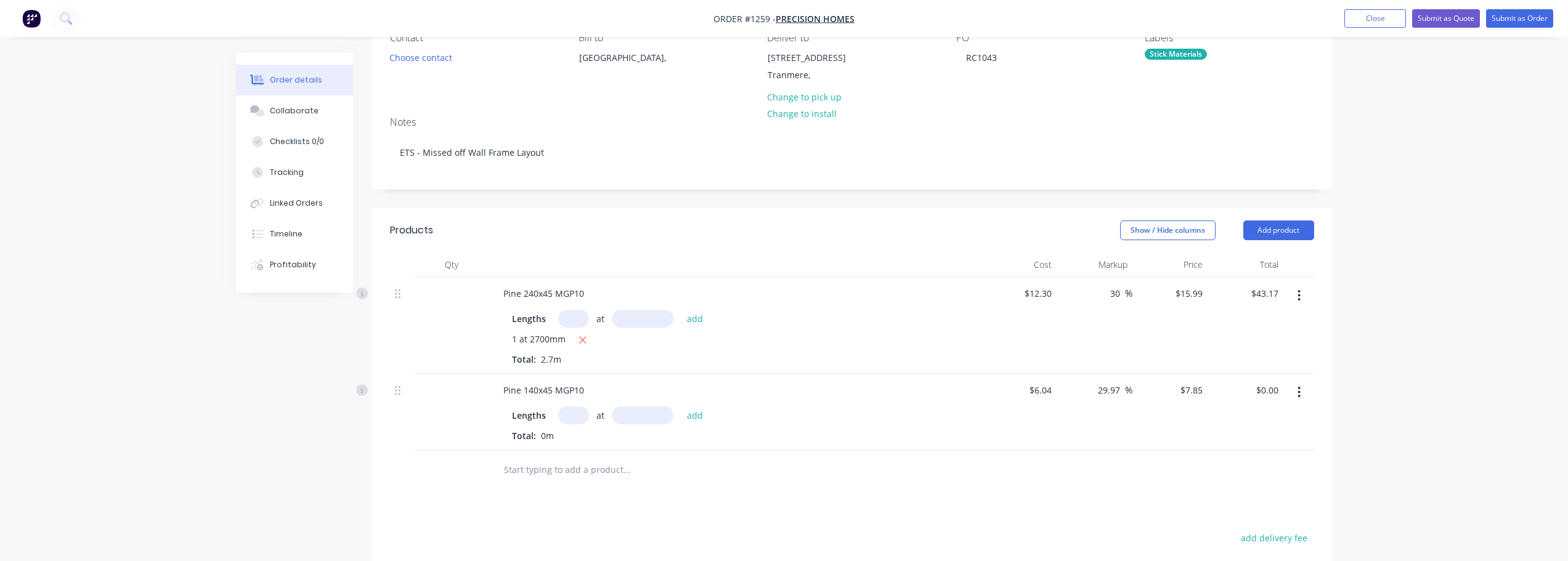
click at [573, 423] on input "text" at bounding box center [573, 416] width 31 height 18
type input "1"
type input "1800"
click at [681, 407] on button "add" at bounding box center [695, 415] width 29 height 16
type input "$14.13"
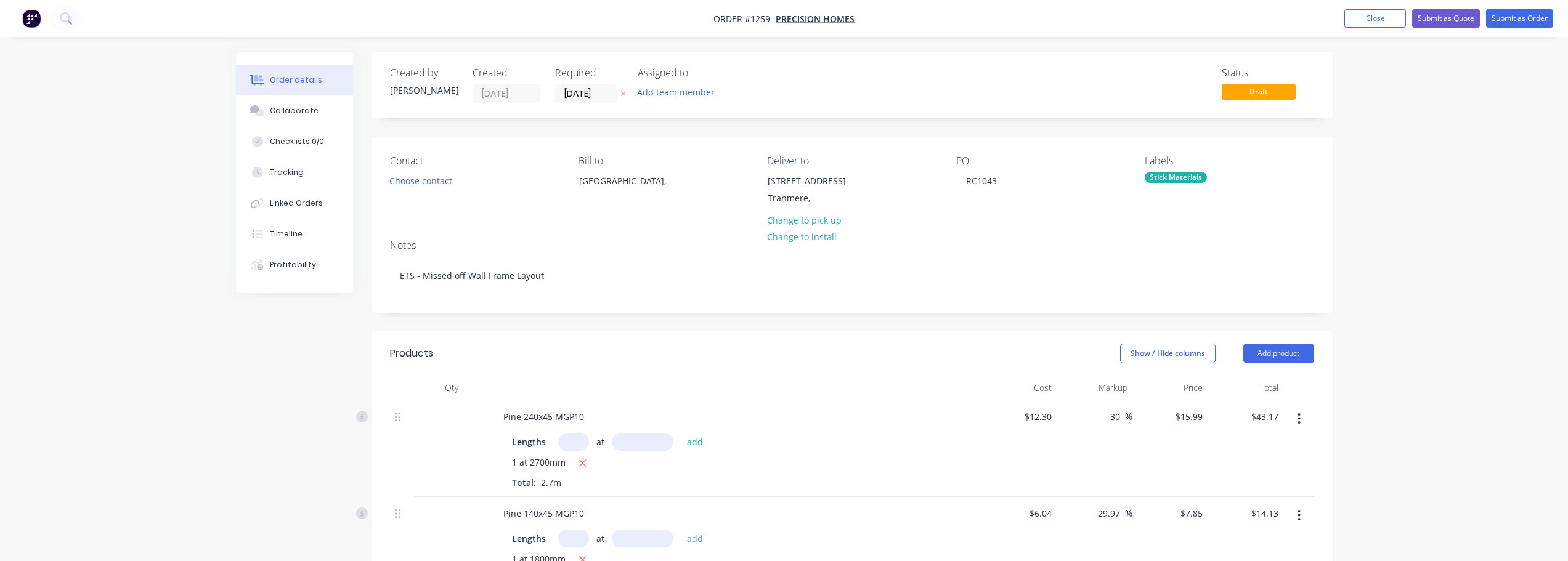
click at [1531, 112] on div "Order details Collaborate Checklists 0/0 Tracking Linked Orders Timeline Profit…" at bounding box center [784, 473] width 1568 height 947
click at [1513, 22] on button "Submit as Order" at bounding box center [1520, 18] width 67 height 19
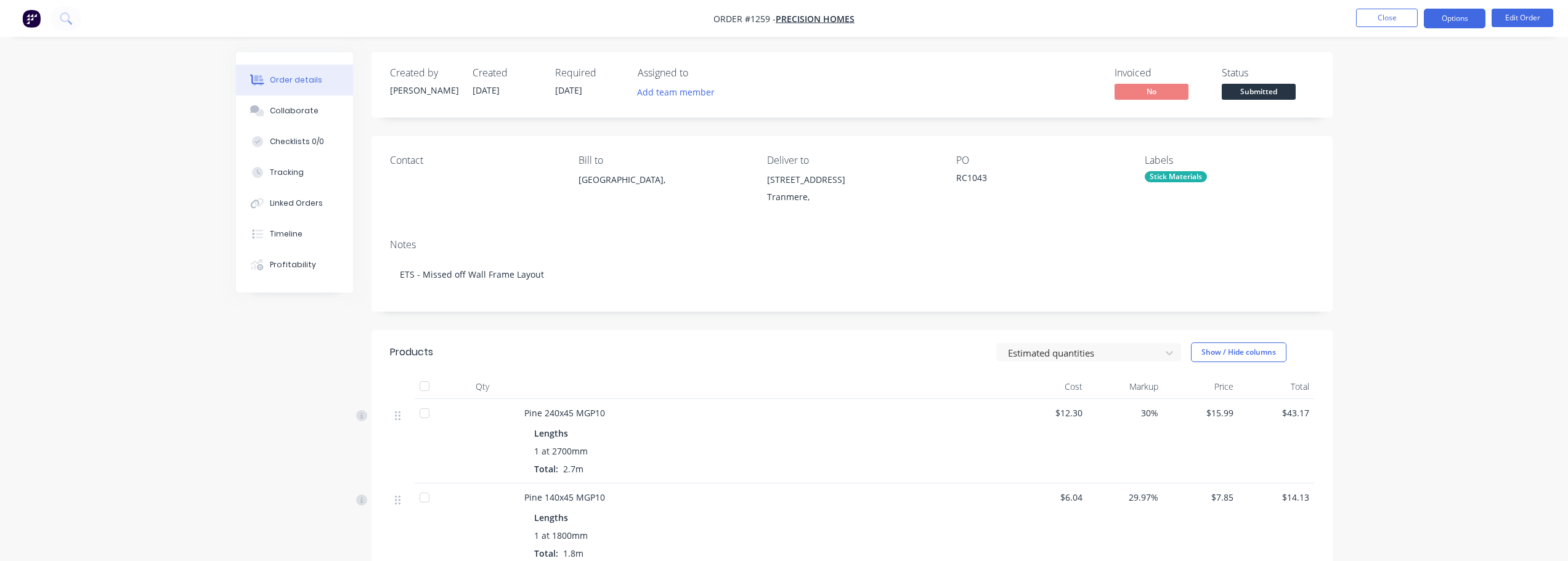
click at [1456, 16] on button "Options" at bounding box center [1455, 19] width 61 height 19
click at [1429, 151] on div "Work Order" at bounding box center [1417, 149] width 113 height 18
click at [1439, 122] on div "Without pricing" at bounding box center [1417, 124] width 113 height 18
click at [1387, 20] on button "Close" at bounding box center [1387, 18] width 61 height 19
